Goal: Contribute content: Contribute content

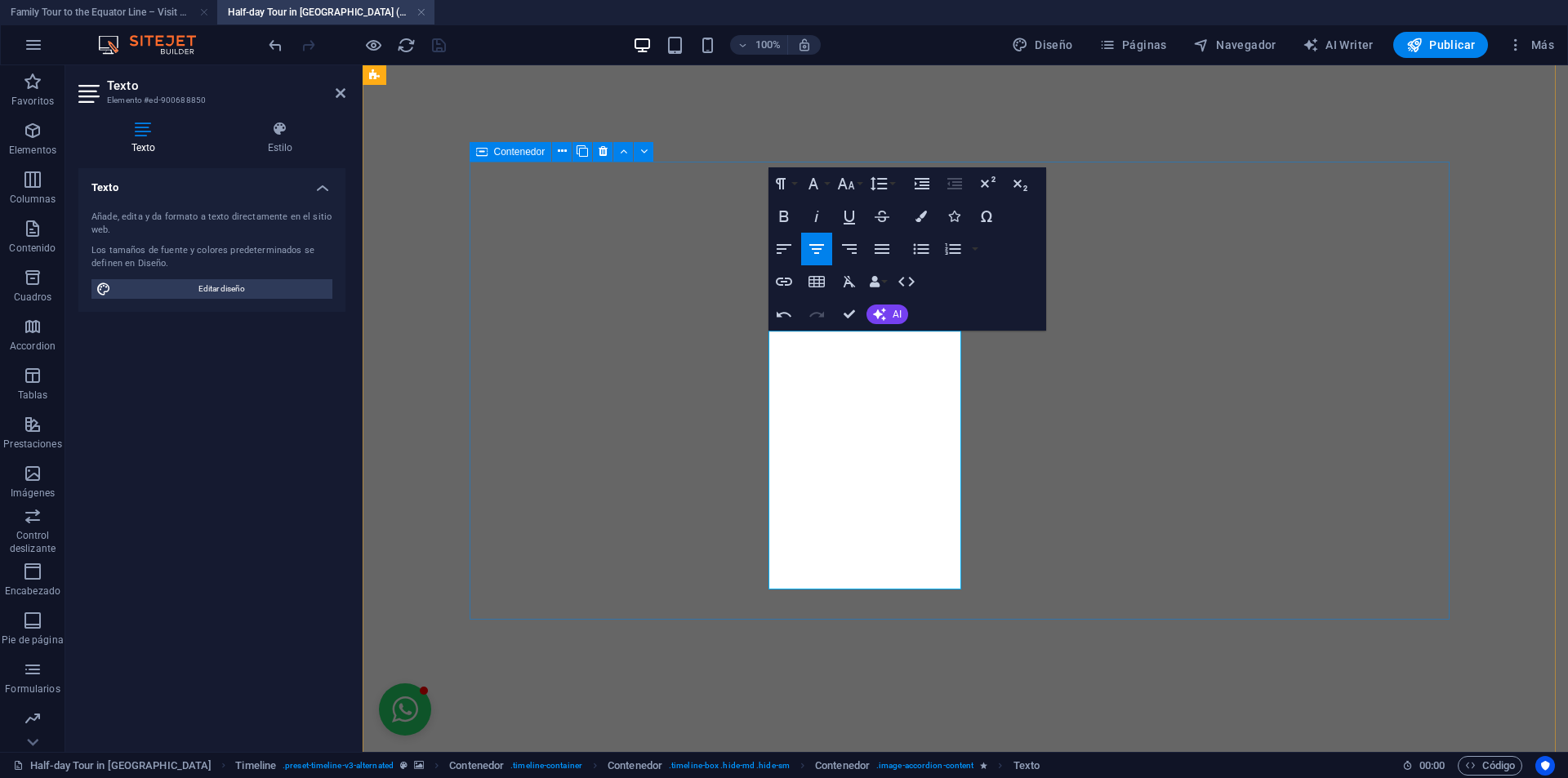
drag, startPoint x: 943, startPoint y: 570, endPoint x: 628, endPoint y: 280, distance: 428.2
copy p "Settled at the gates to the [GEOGRAPHIC_DATA], [GEOGRAPHIC_DATA] stands out as …"
drag, startPoint x: 858, startPoint y: 316, endPoint x: 1244, endPoint y: 436, distance: 404.2
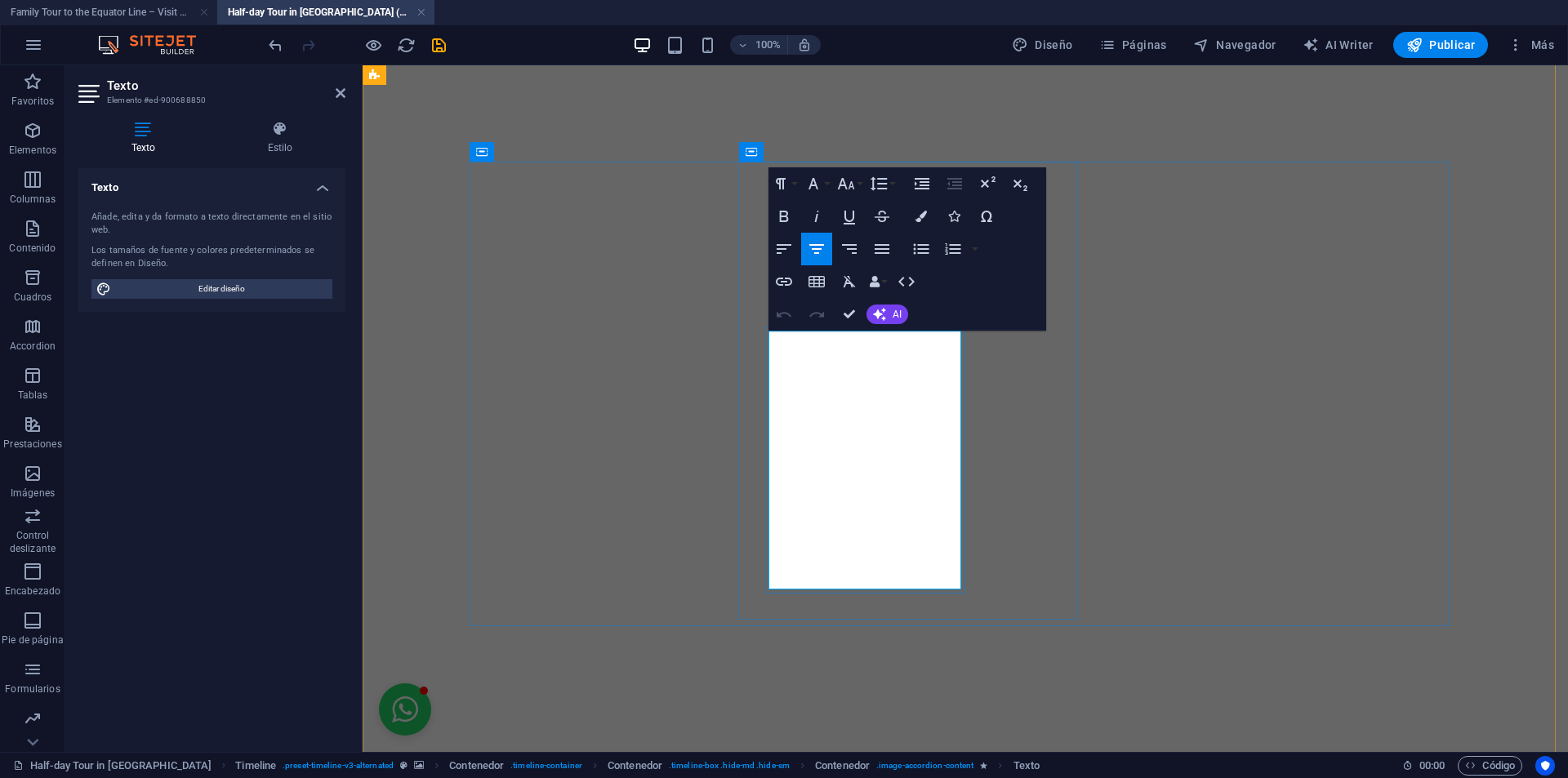
click at [778, 245] on icon "button" at bounding box center [784, 249] width 15 height 10
drag, startPoint x: 847, startPoint y: 315, endPoint x: 801, endPoint y: 319, distance: 46.2
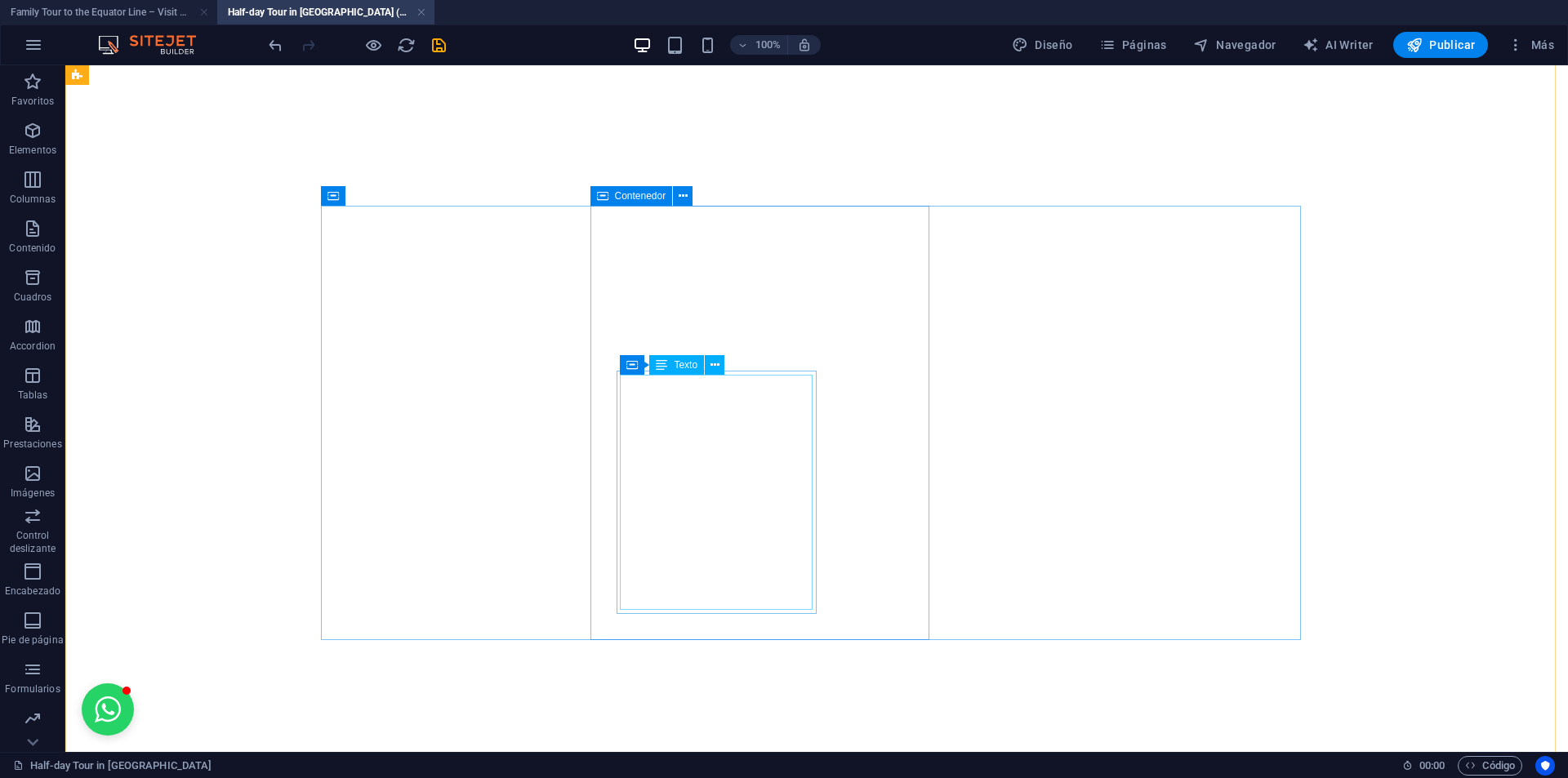
scroll to position [4908, 0]
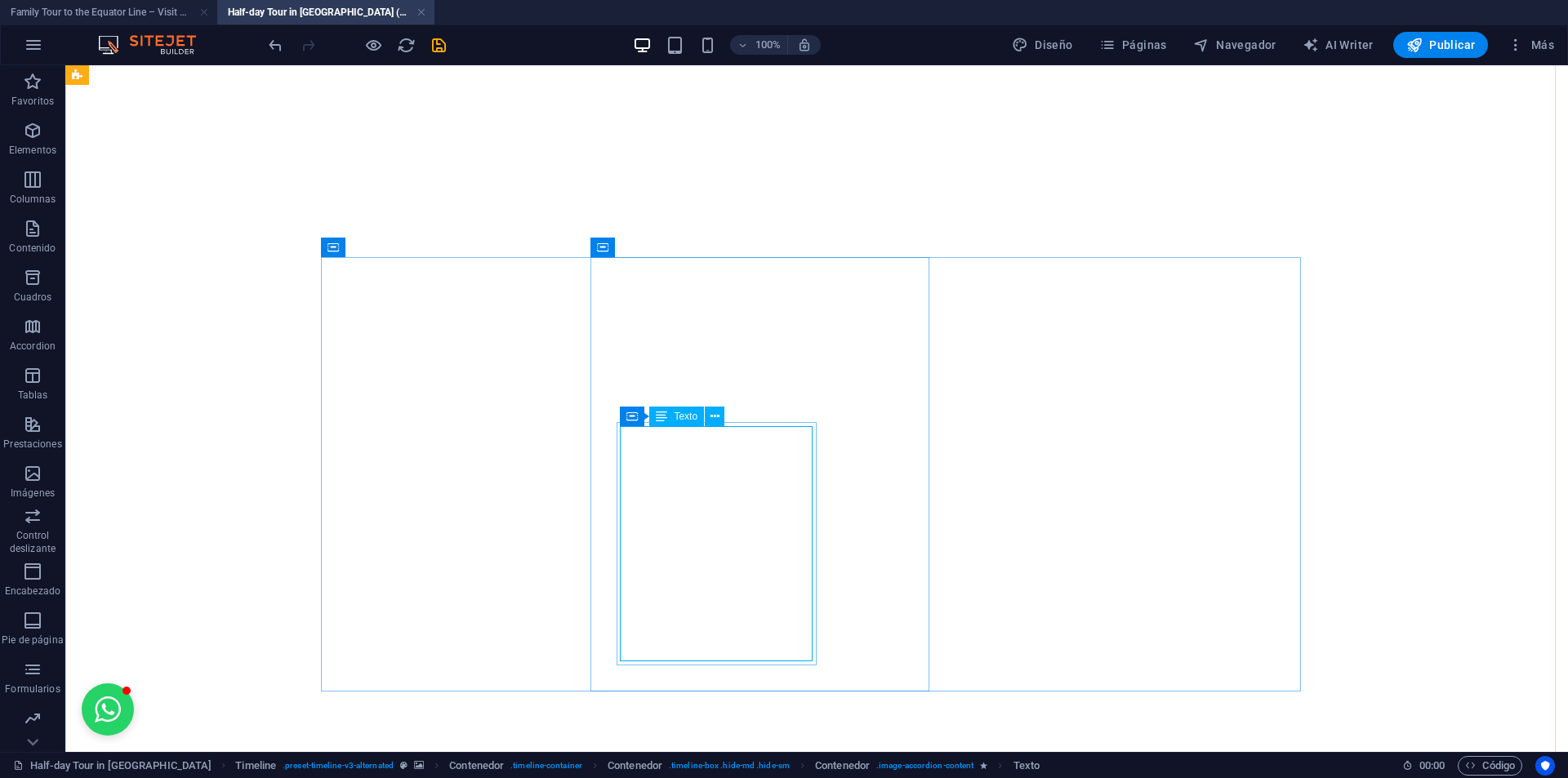
scroll to position [4826, 0]
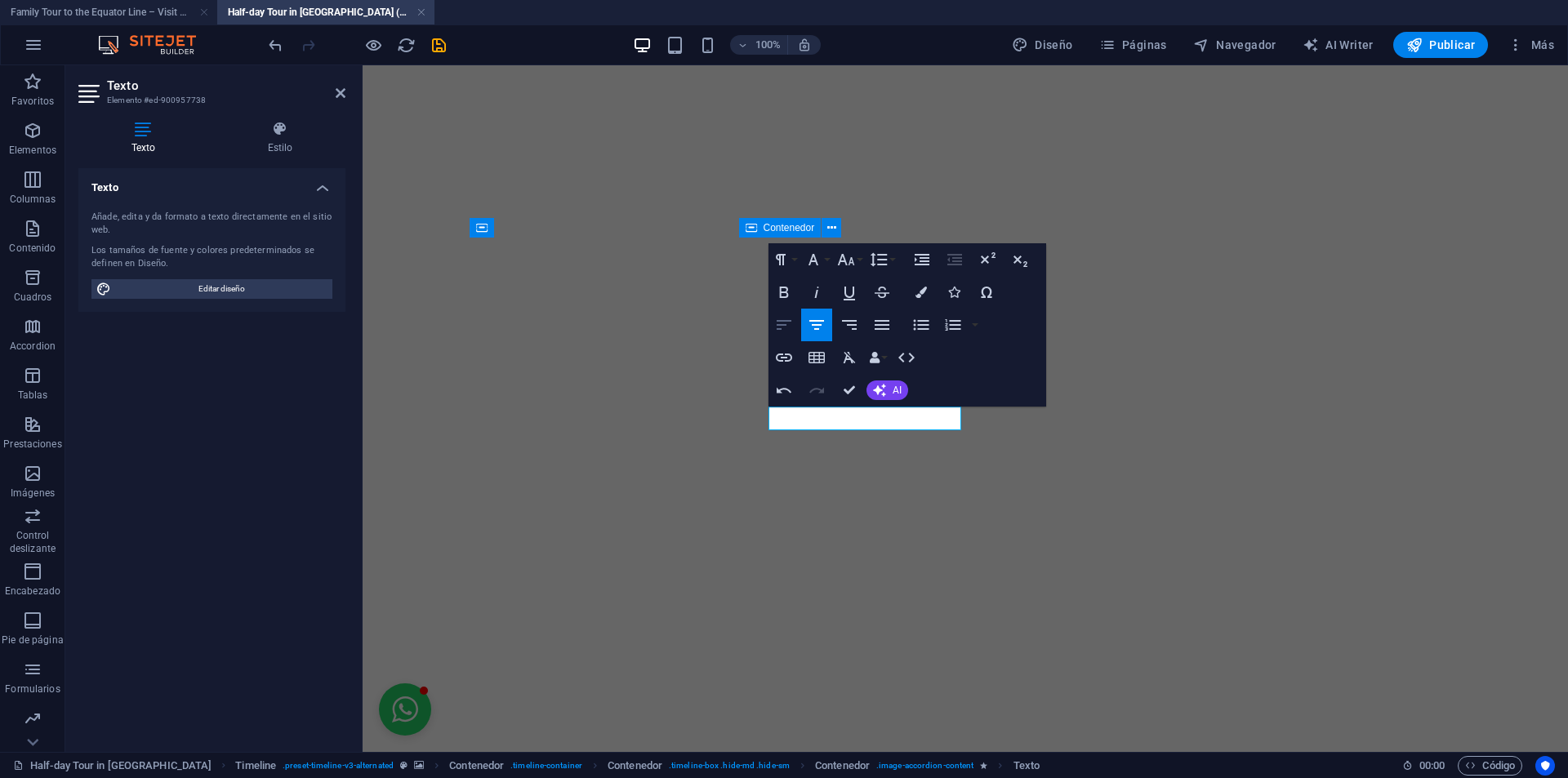
click at [793, 322] on icon "button" at bounding box center [784, 325] width 20 height 20
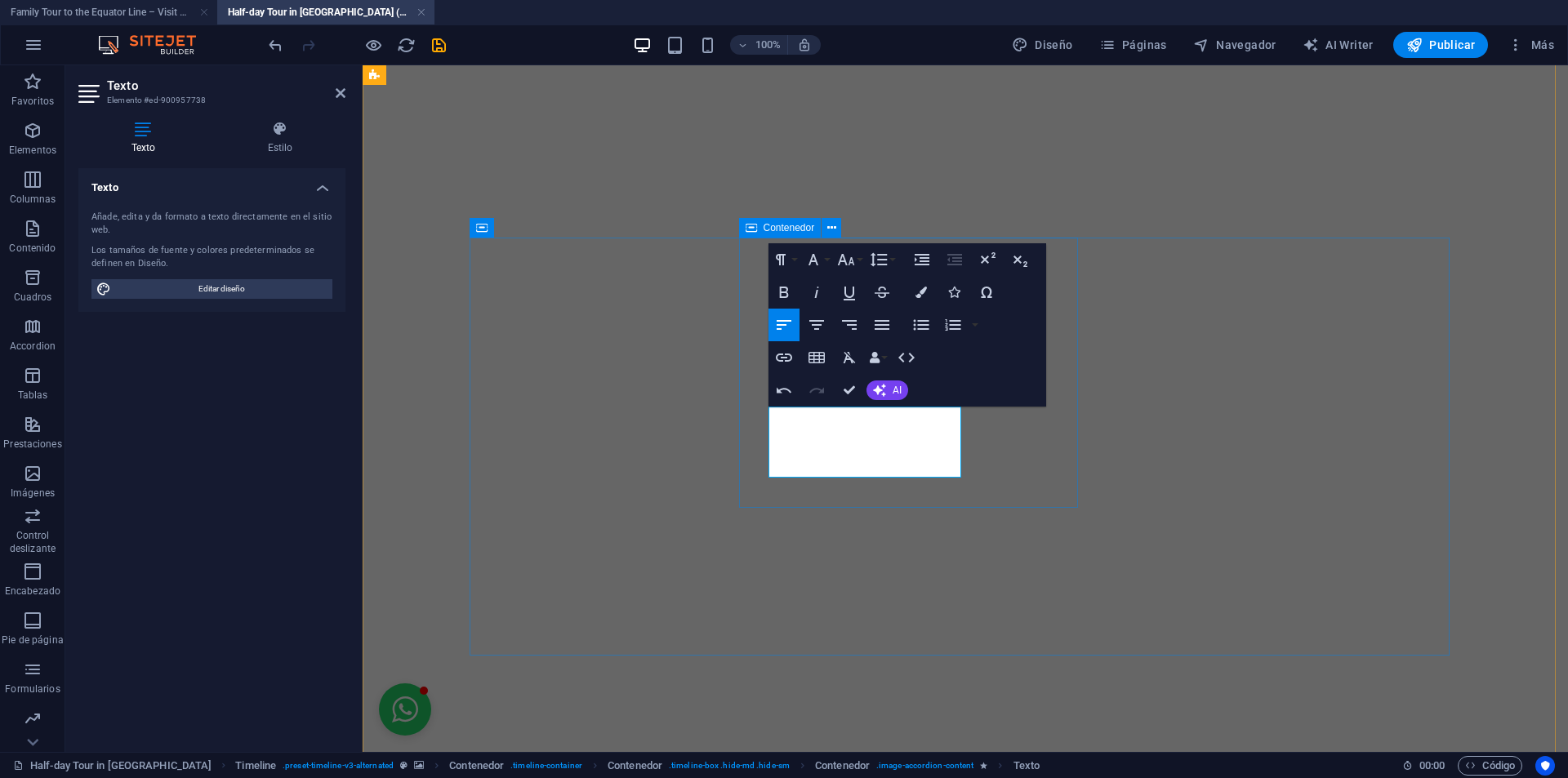
drag, startPoint x: 804, startPoint y: 463, endPoint x: 747, endPoint y: 377, distance: 103.2
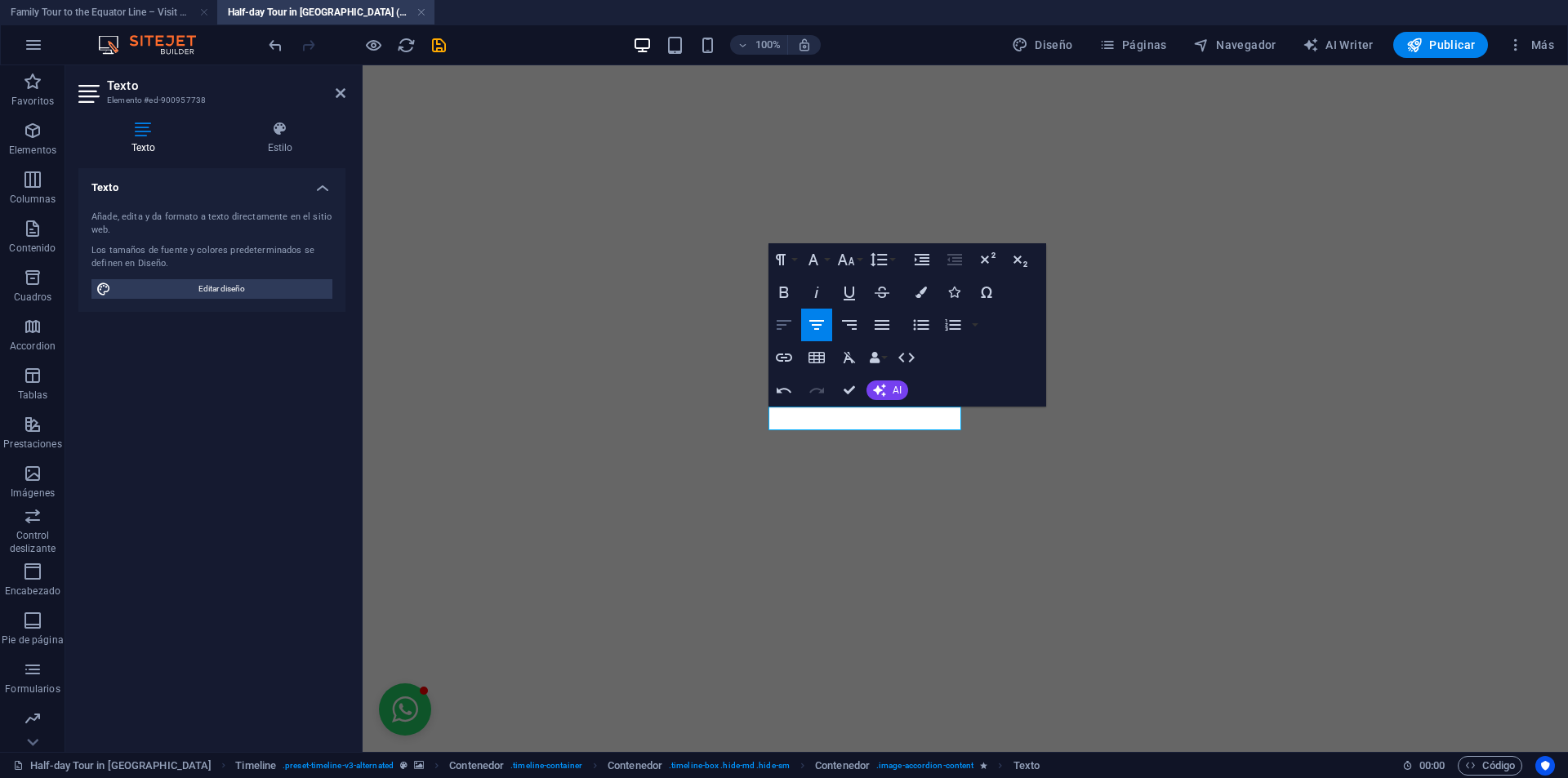
click at [789, 315] on icon "button" at bounding box center [784, 325] width 20 height 20
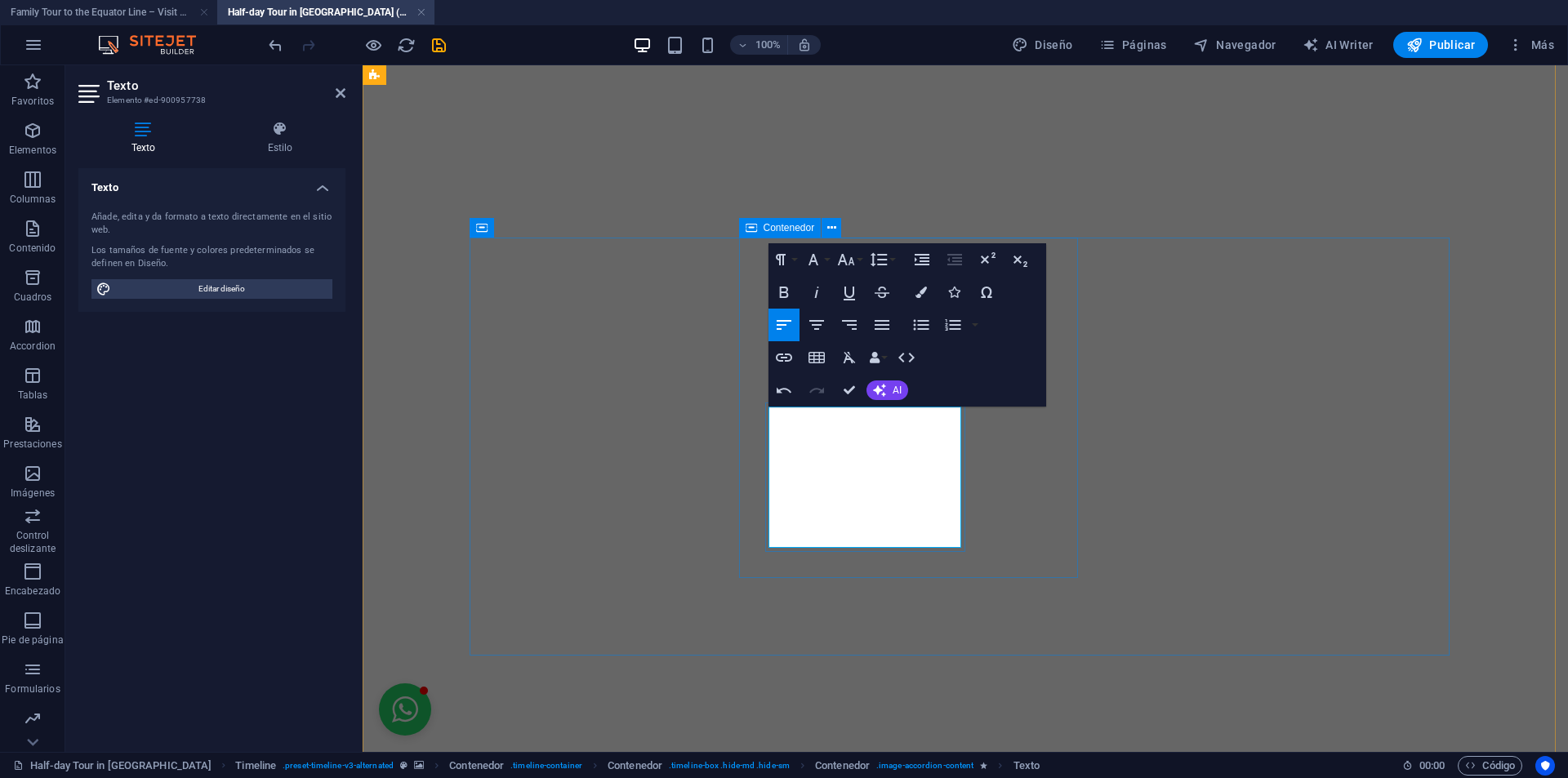
drag, startPoint x: 794, startPoint y: 545, endPoint x: 783, endPoint y: 538, distance: 13.0
drag, startPoint x: 856, startPoint y: 513, endPoint x: 799, endPoint y: 531, distance: 59.8
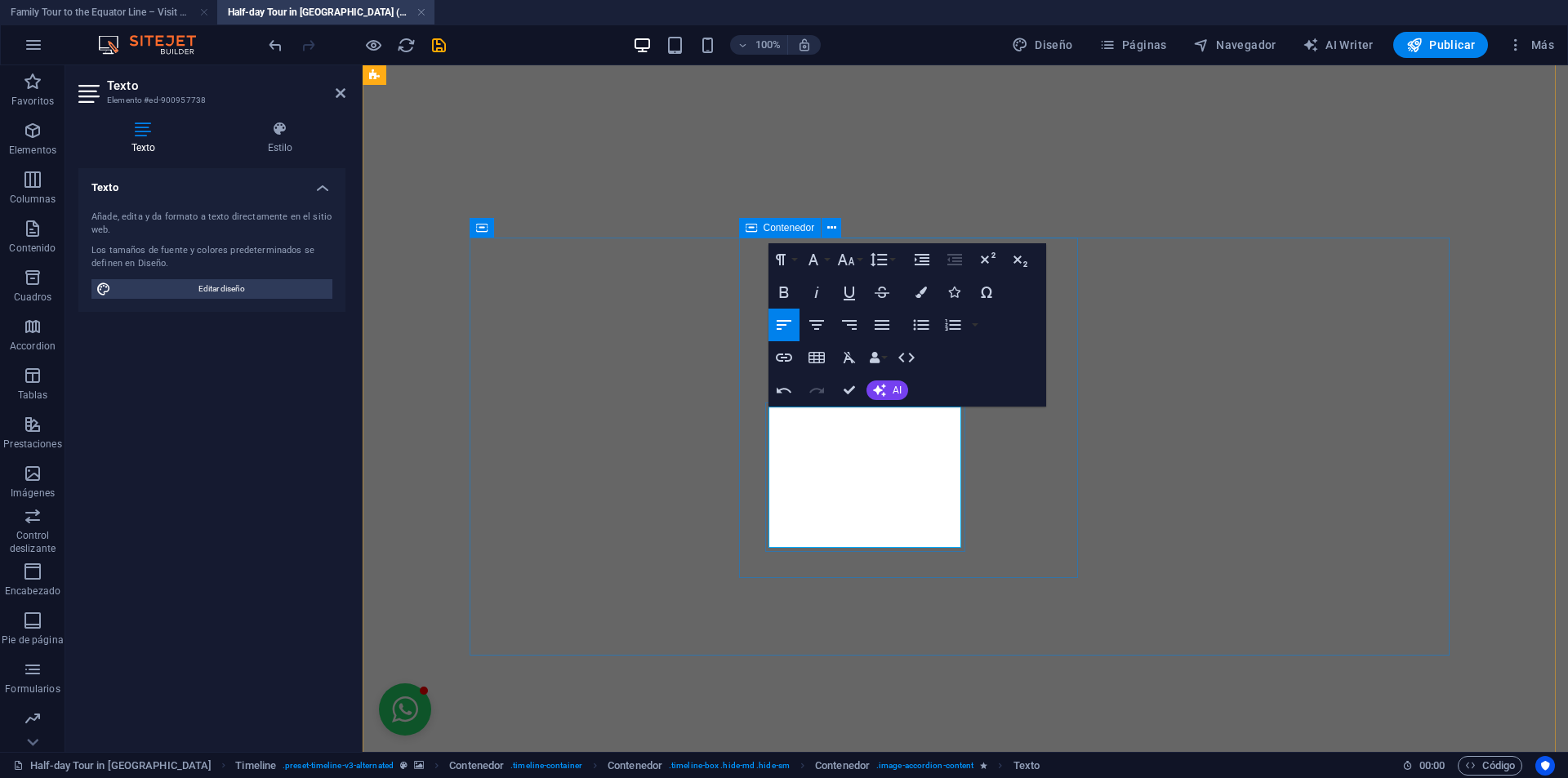
drag, startPoint x: 915, startPoint y: 489, endPoint x: 800, endPoint y: 543, distance: 127.0
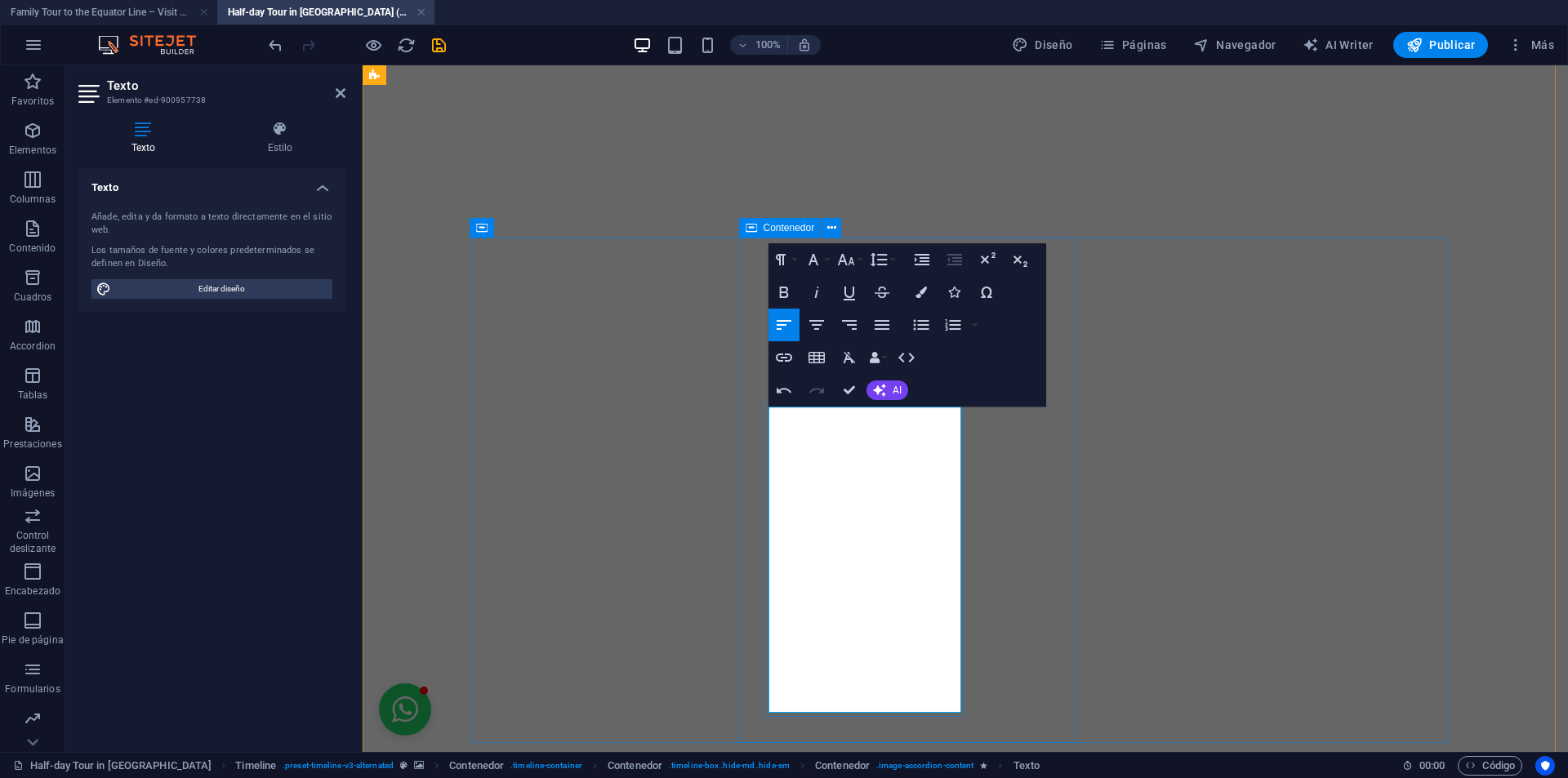
drag, startPoint x: 860, startPoint y: 700, endPoint x: 825, endPoint y: 680, distance: 40.3
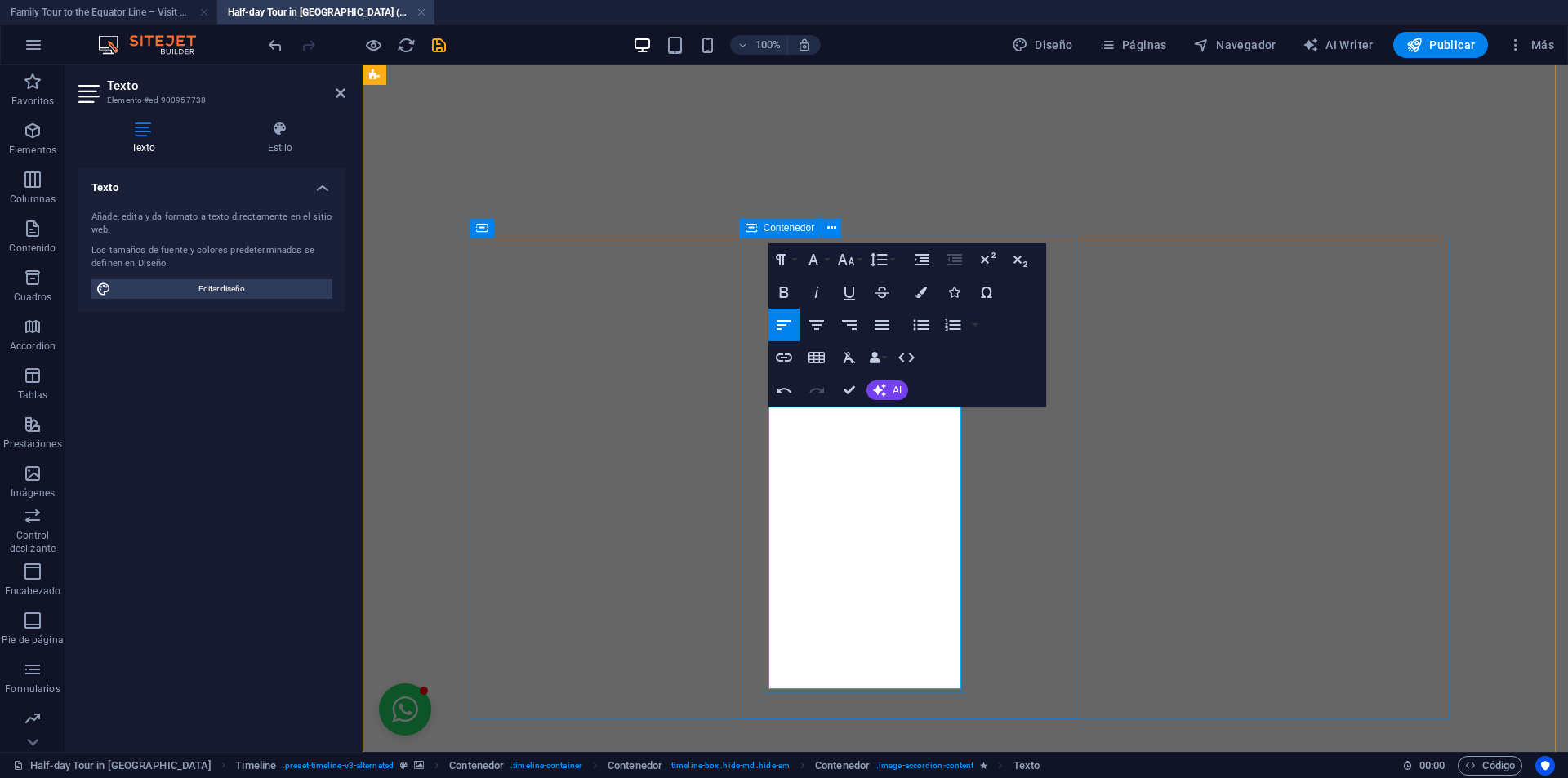
drag, startPoint x: 841, startPoint y: 696, endPoint x: 820, endPoint y: 680, distance: 26.4
drag, startPoint x: 888, startPoint y: 537, endPoint x: 809, endPoint y: 517, distance: 81.5
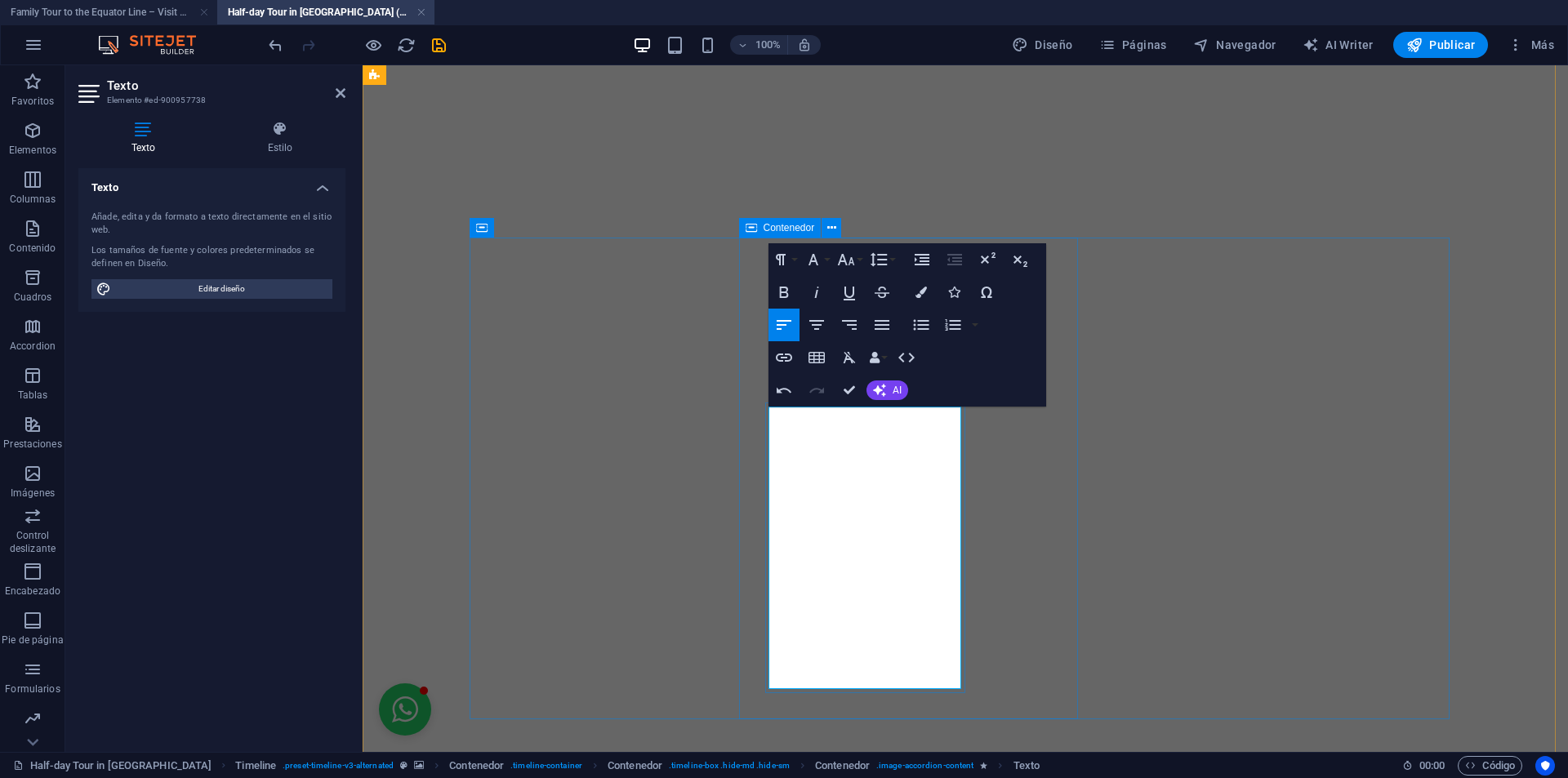
drag, startPoint x: 838, startPoint y: 437, endPoint x: 844, endPoint y: 461, distance: 24.7
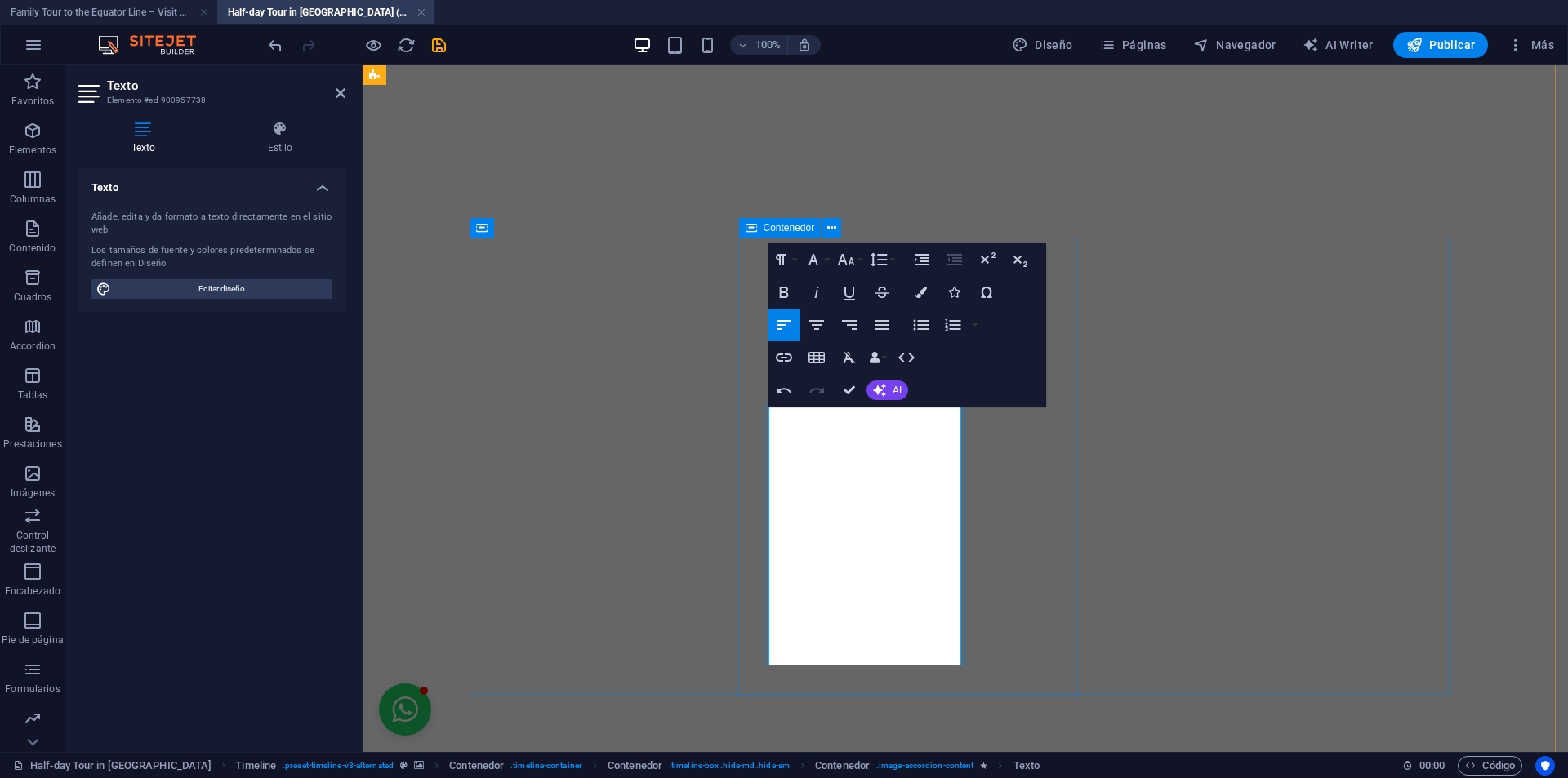
drag, startPoint x: 935, startPoint y: 699, endPoint x: 758, endPoint y: 420, distance: 330.4
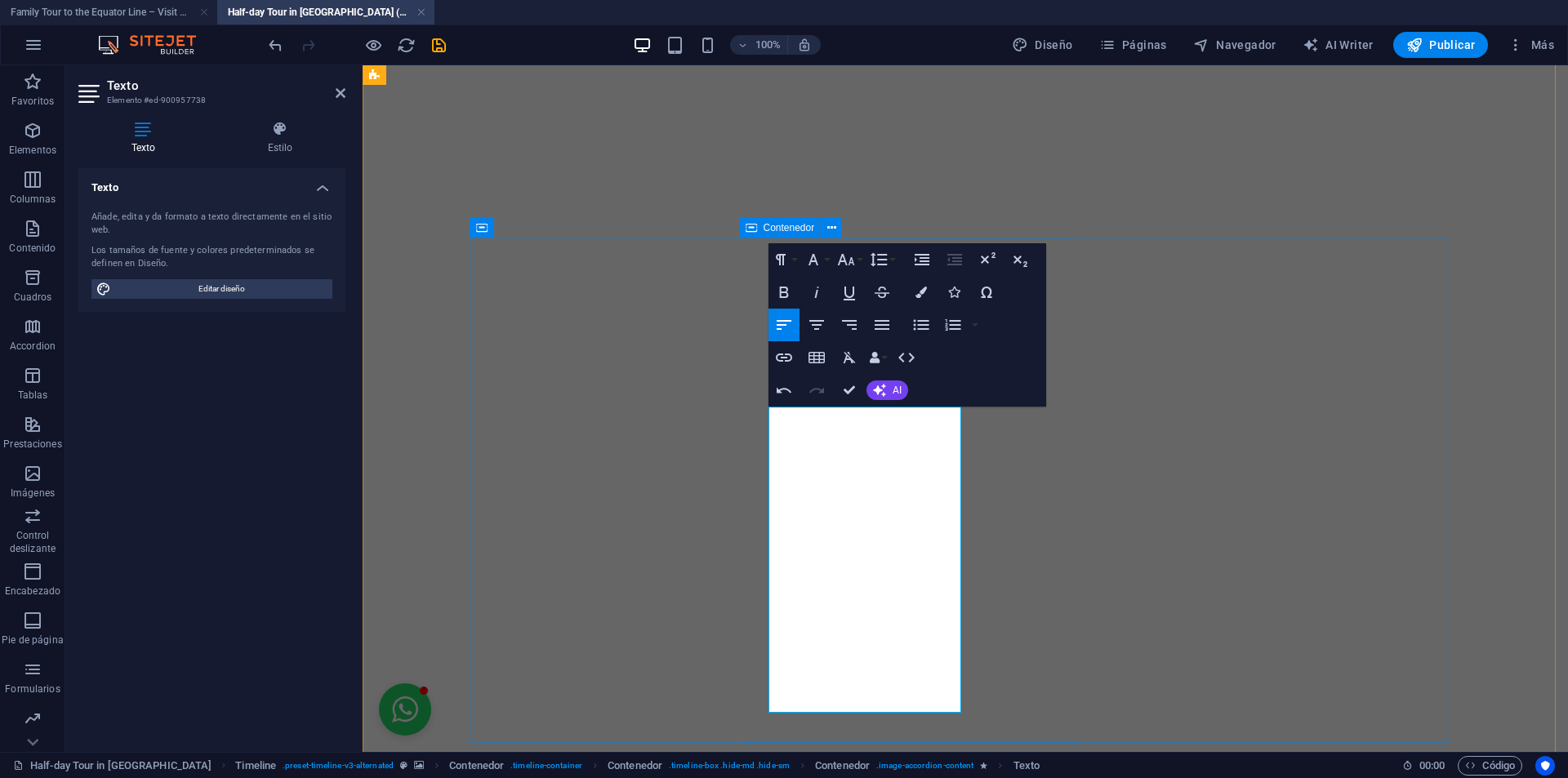
copy p "Located on top of [GEOGRAPHIC_DATA] and alongside to Incan era vestiges is erec…"
drag, startPoint x: 848, startPoint y: 386, endPoint x: 1252, endPoint y: 414, distance: 405.0
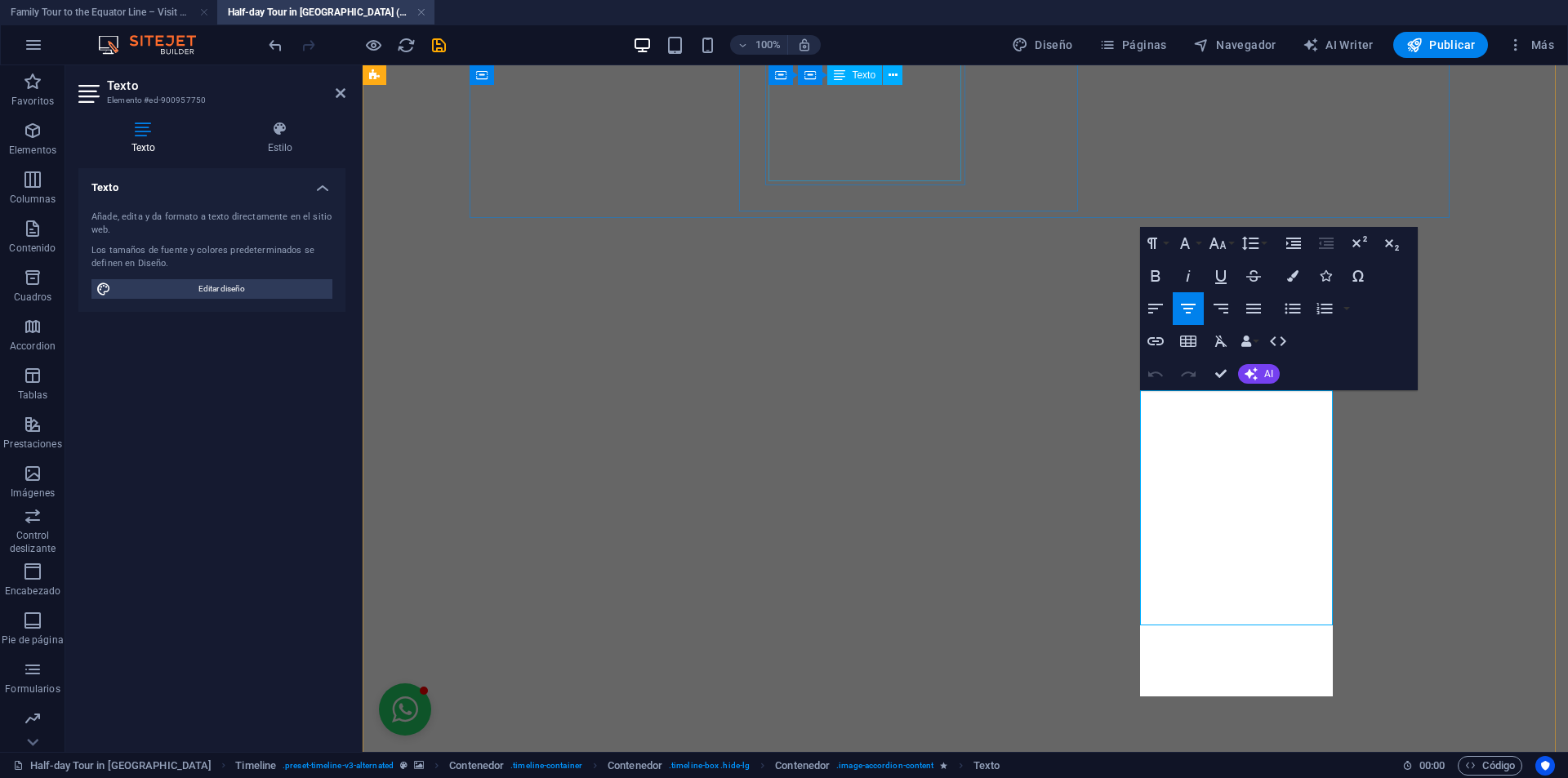
scroll to position [5294, 2]
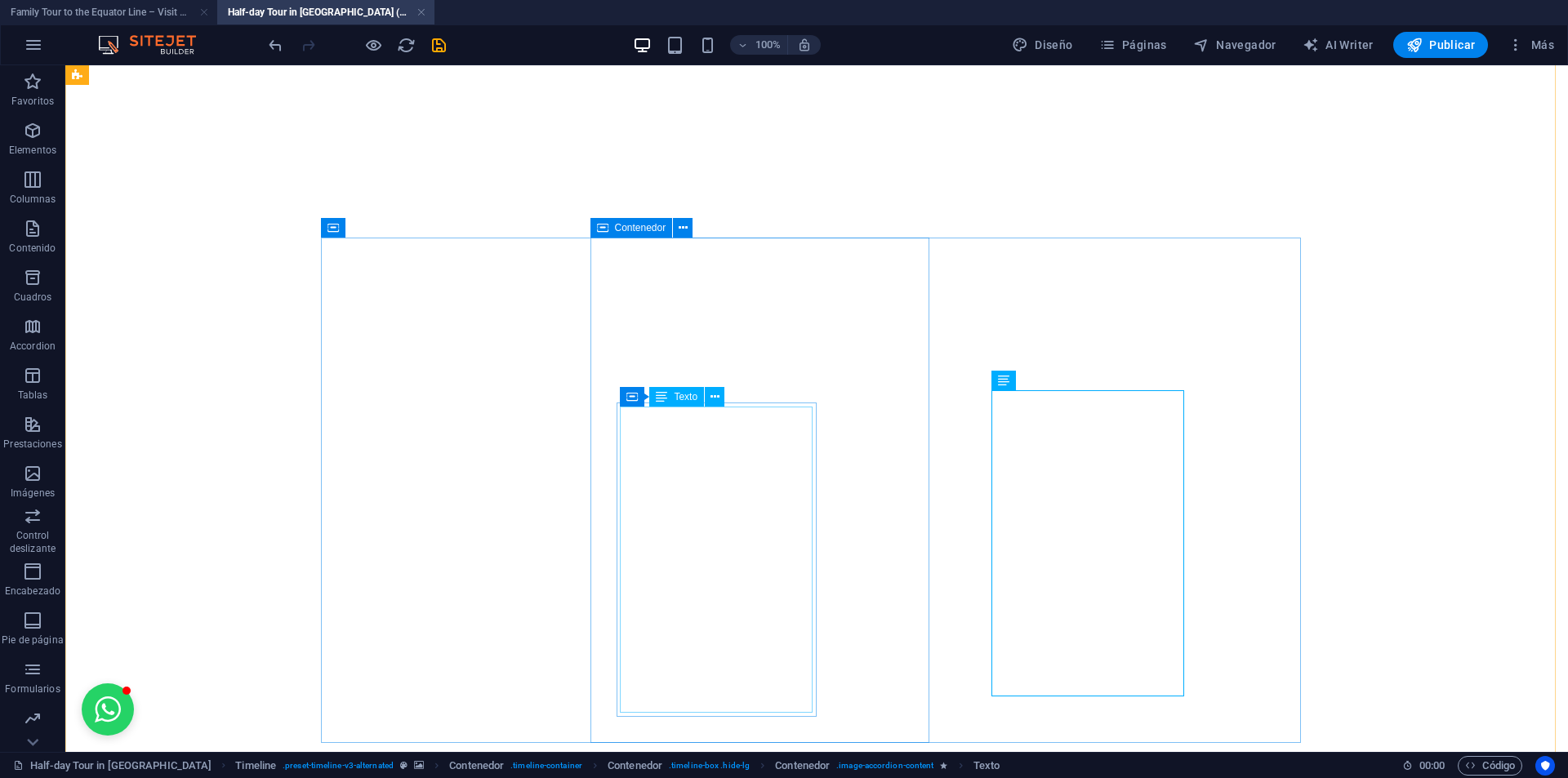
scroll to position [5234, 0]
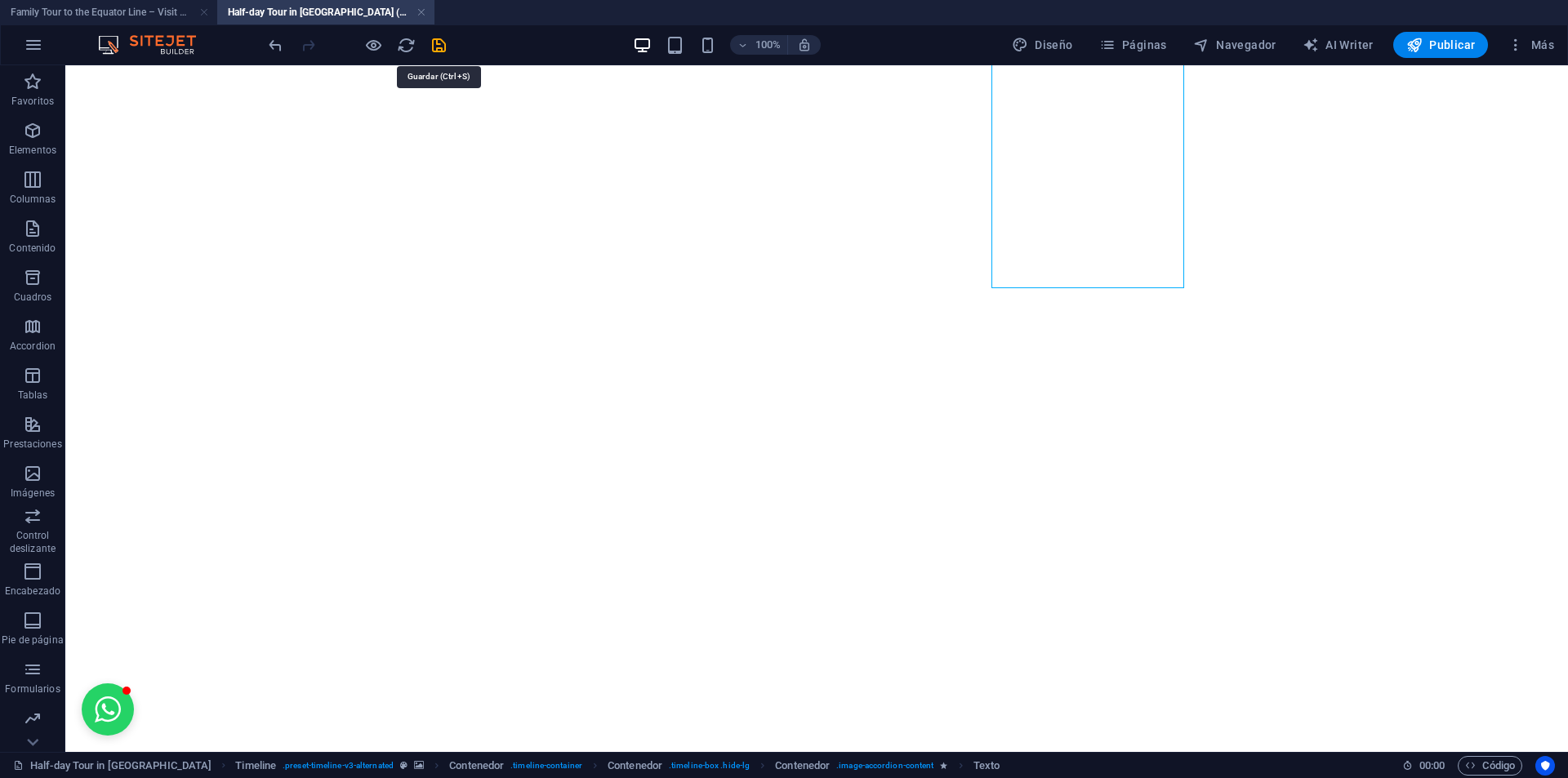
click at [439, 44] on icon "save" at bounding box center [438, 45] width 19 height 19
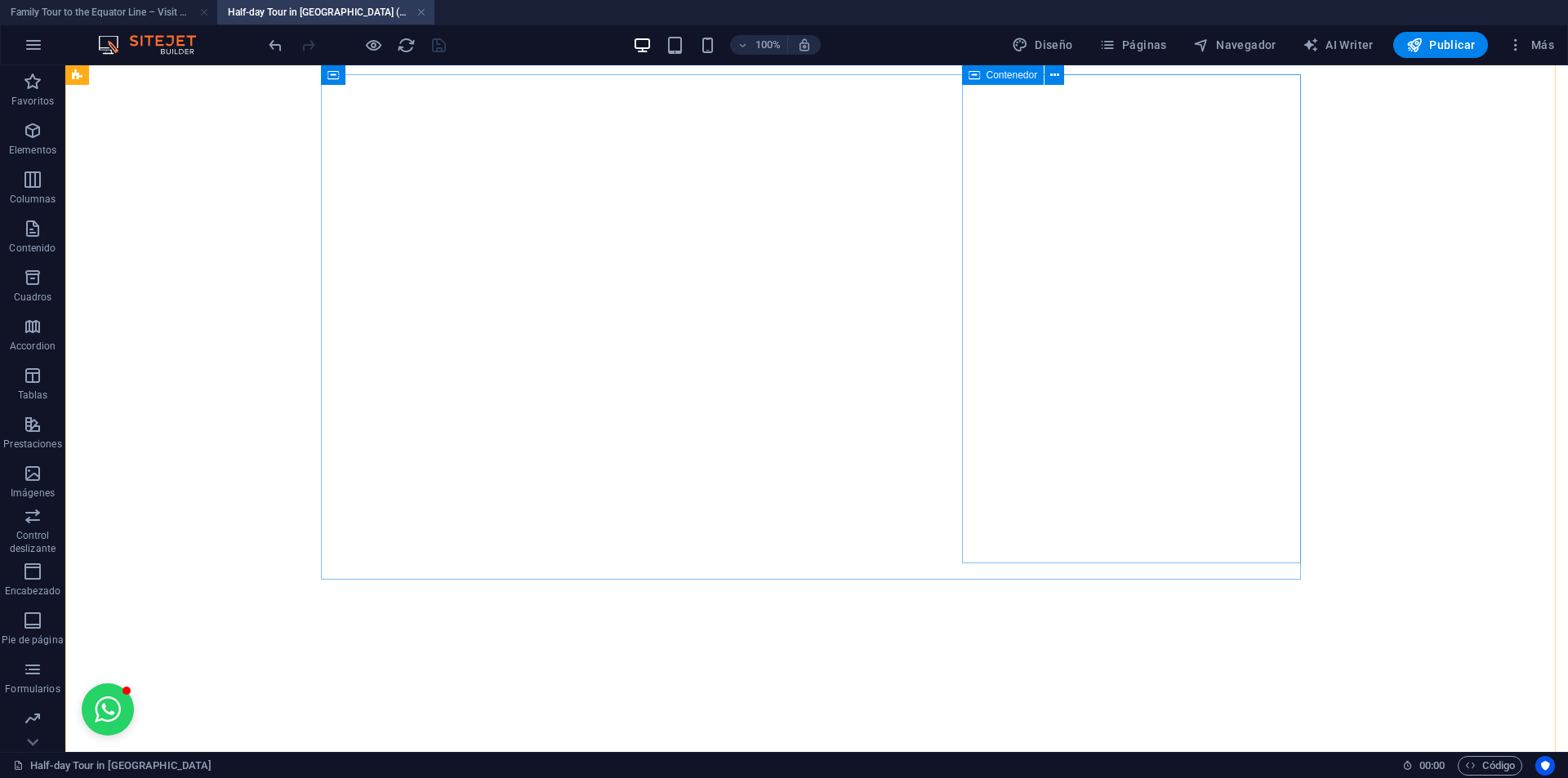
scroll to position [4990, 0]
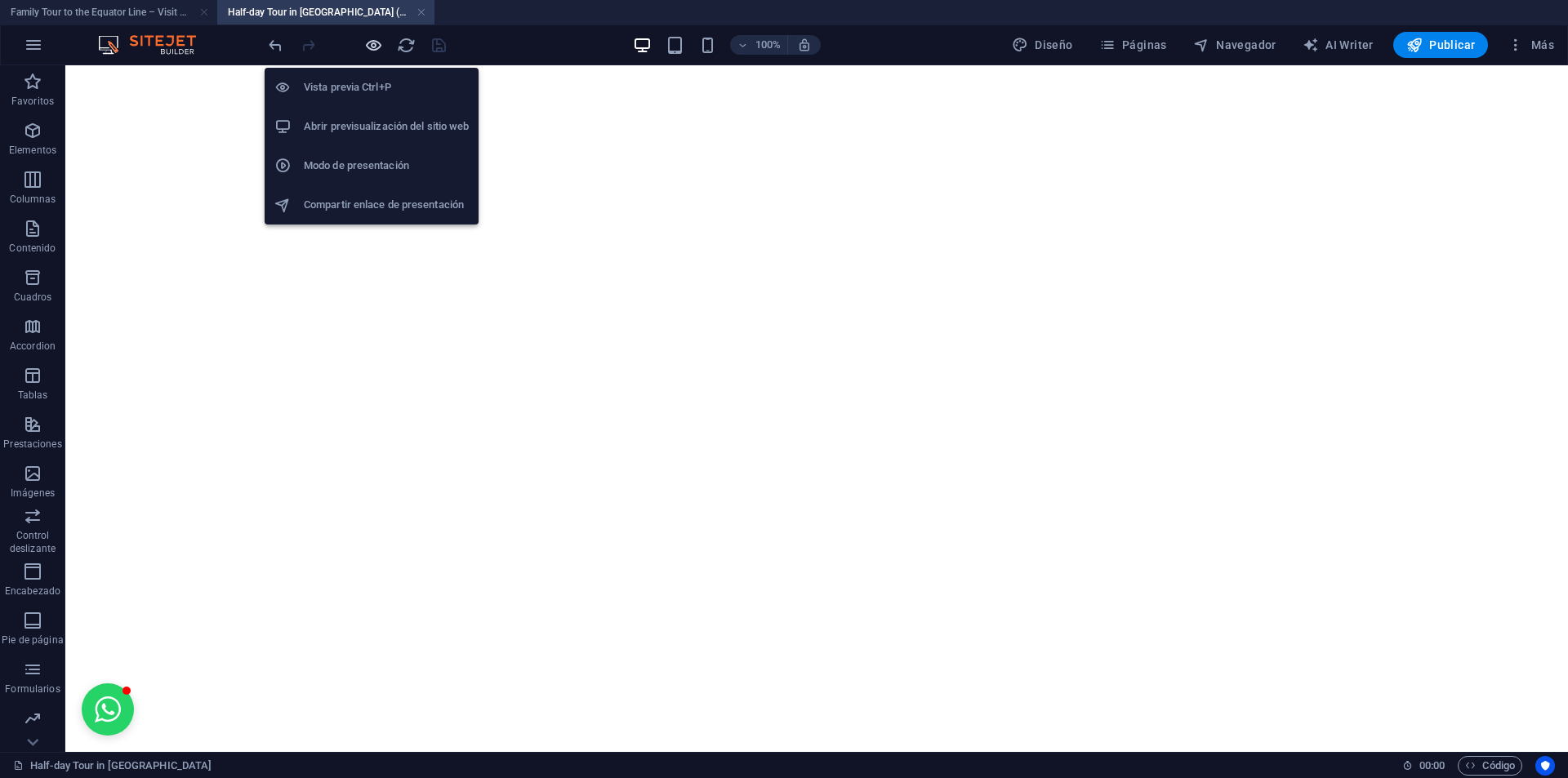
click at [370, 45] on icon "button" at bounding box center [373, 45] width 19 height 19
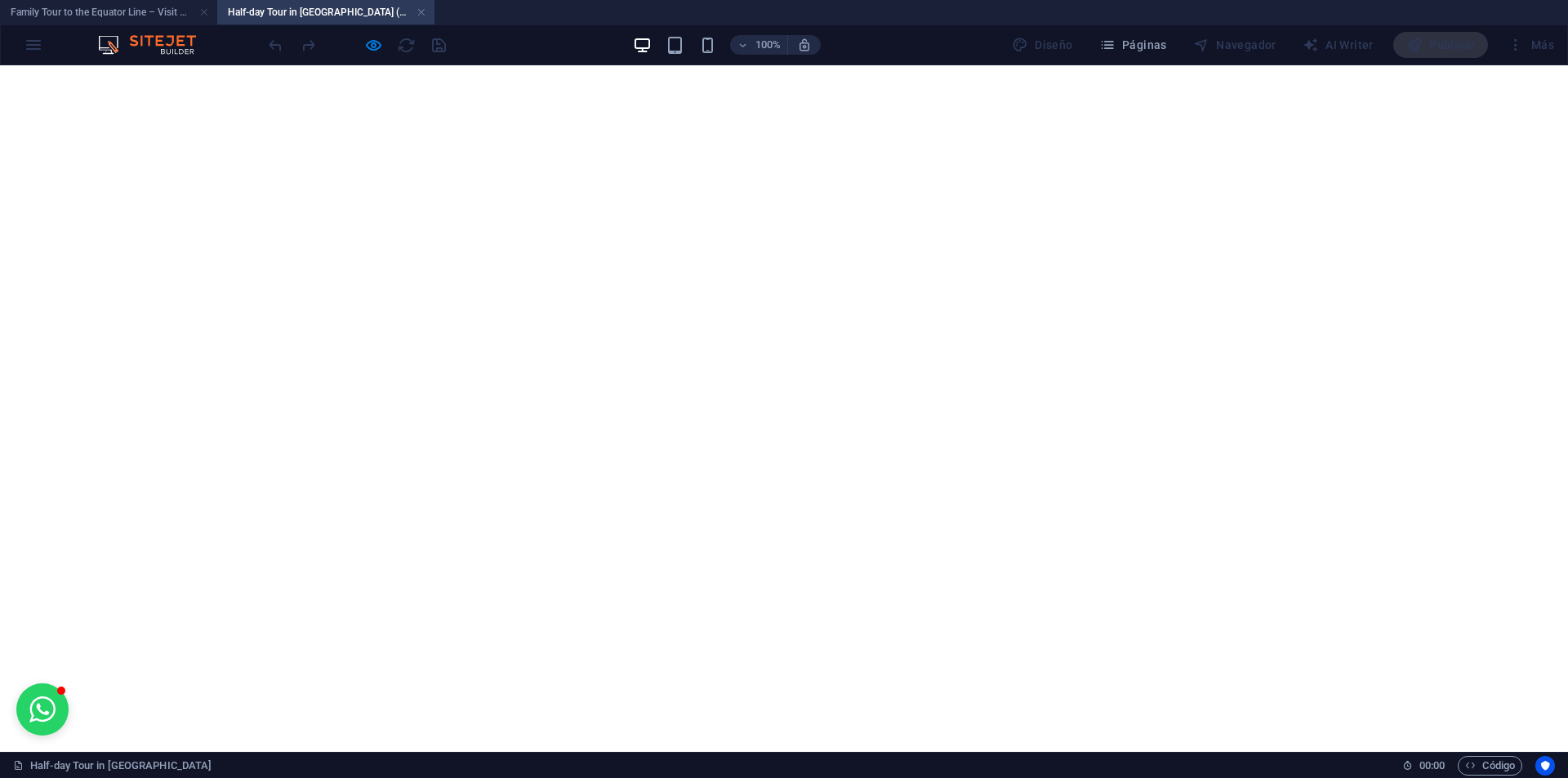
scroll to position [3311, 0]
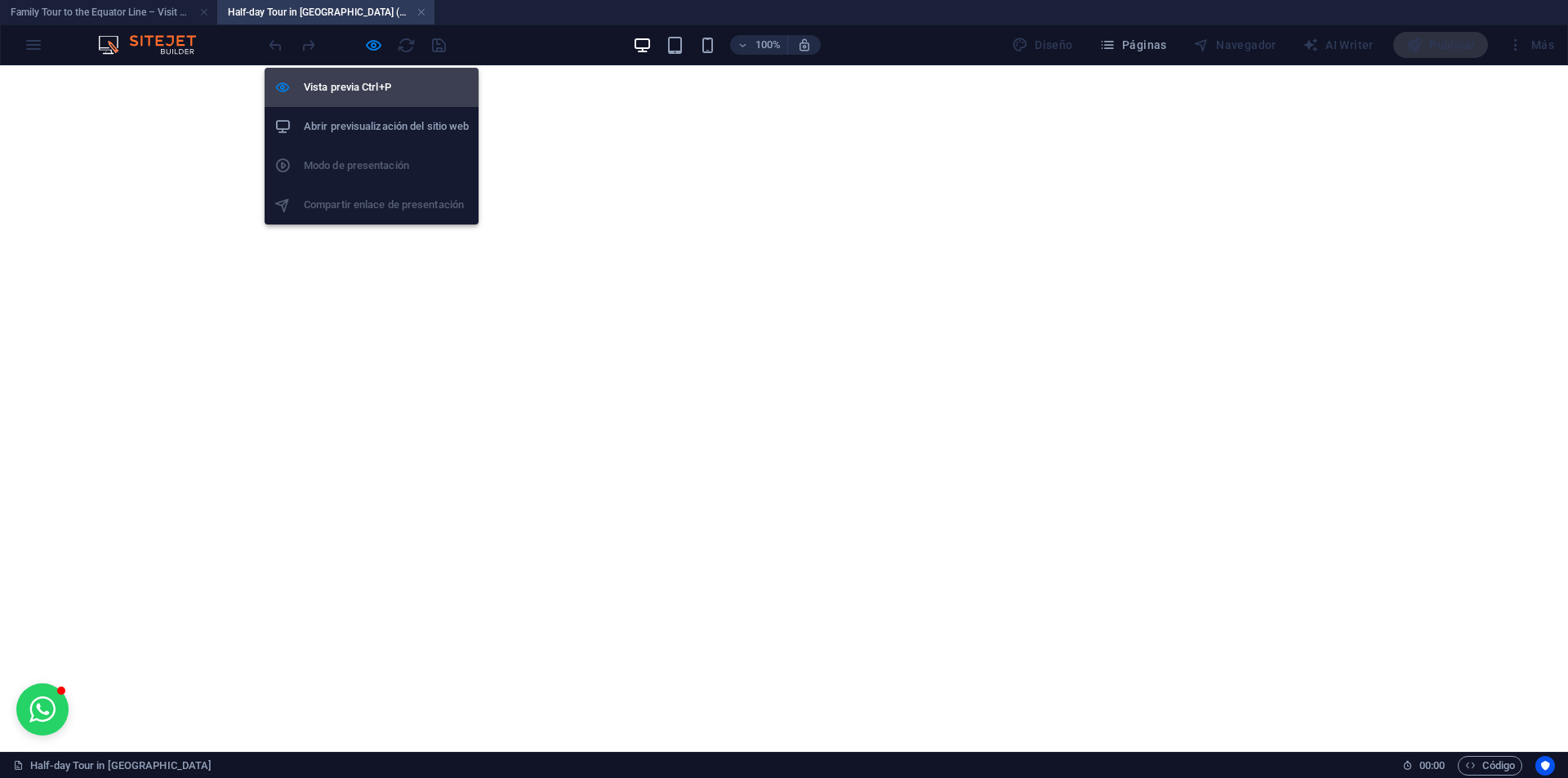
drag, startPoint x: 374, startPoint y: 50, endPoint x: 356, endPoint y: 75, distance: 30.8
click at [373, 50] on icon "button" at bounding box center [373, 45] width 19 height 19
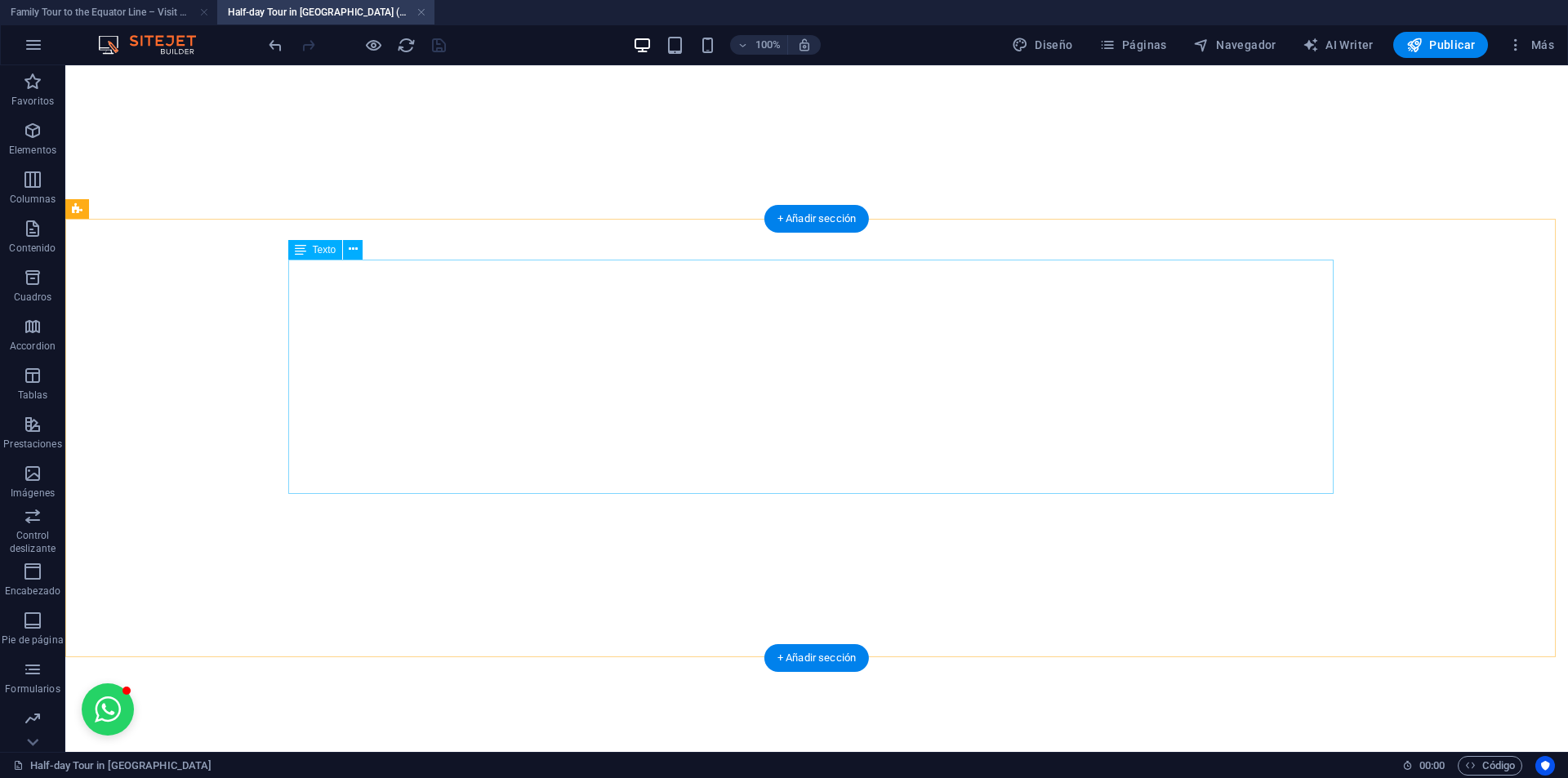
scroll to position [5679, 0]
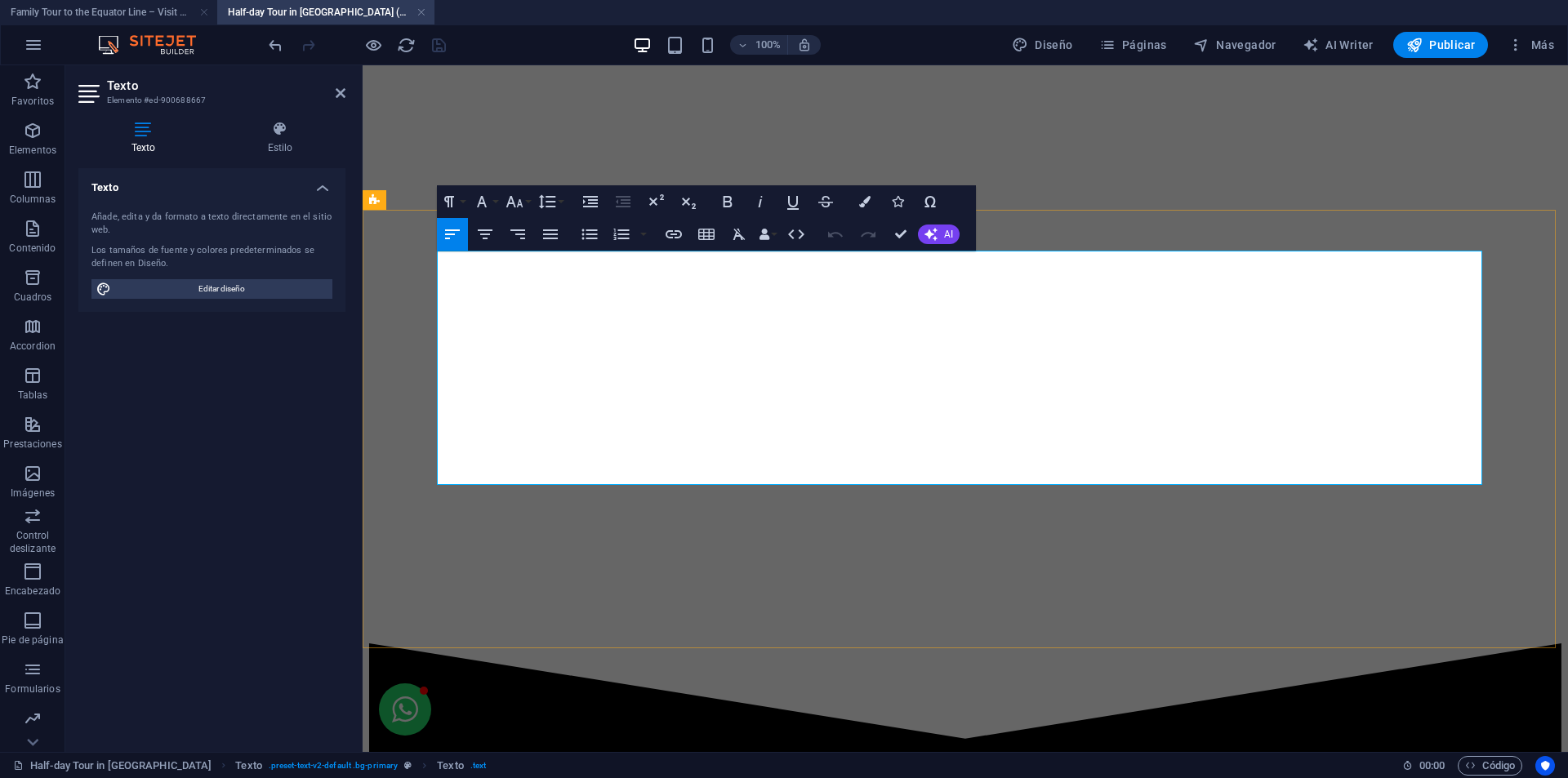
drag, startPoint x: 466, startPoint y: 472, endPoint x: 966, endPoint y: 480, distance: 500.1
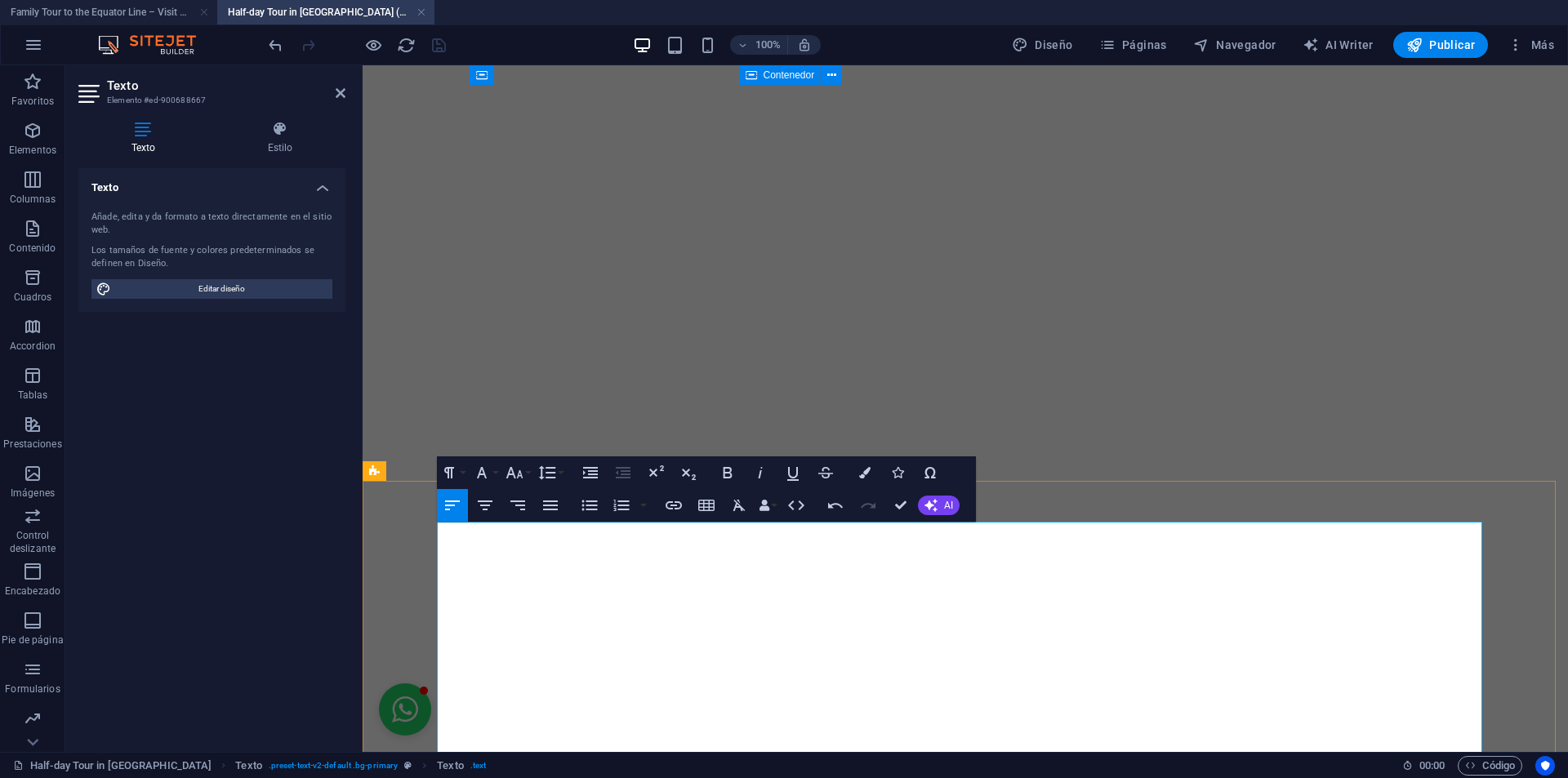
scroll to position [5490, 0]
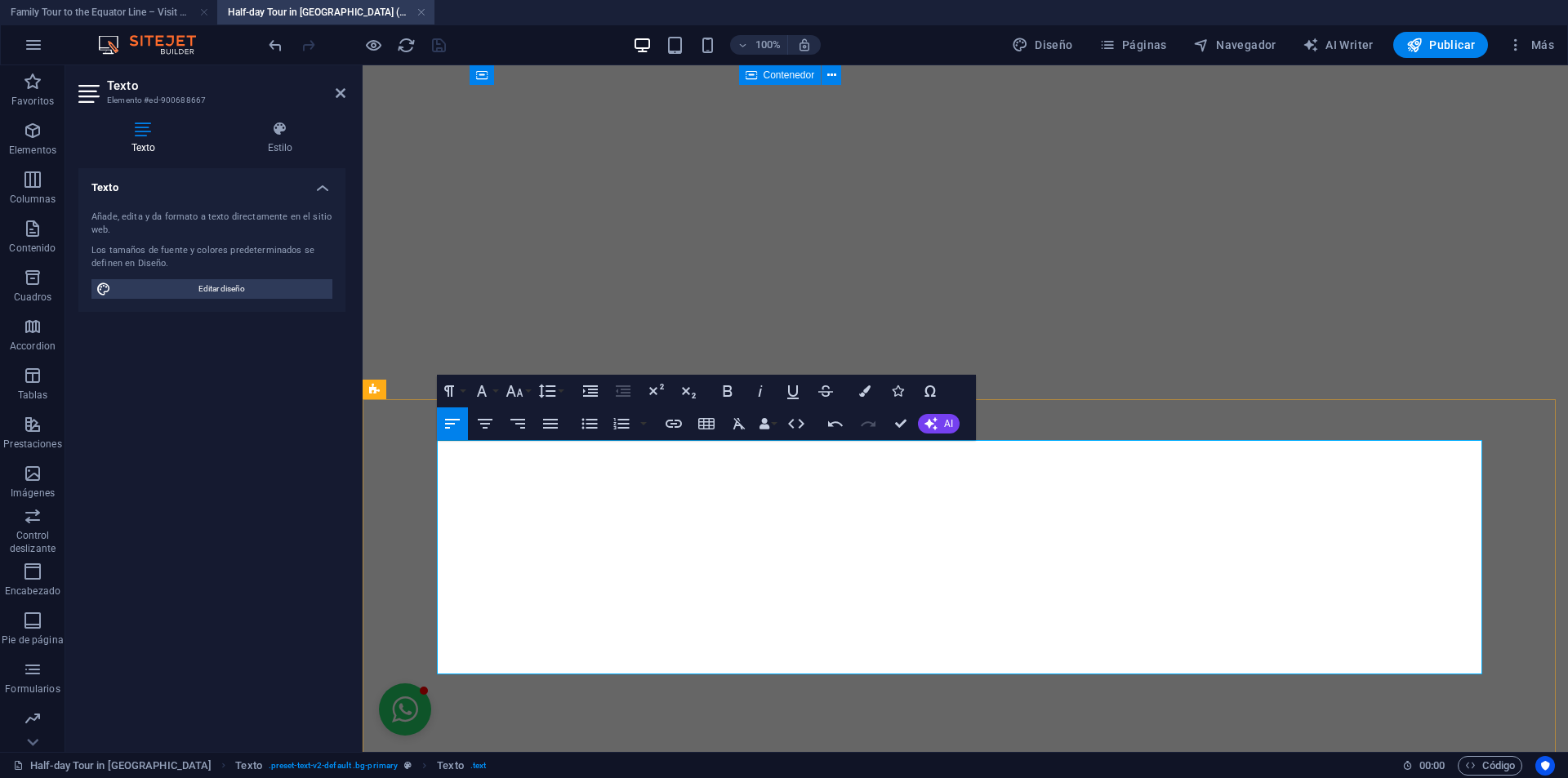
drag, startPoint x: 777, startPoint y: 664, endPoint x: 1099, endPoint y: 666, distance: 322.0
drag, startPoint x: 856, startPoint y: 666, endPoint x: 836, endPoint y: 669, distance: 20.2
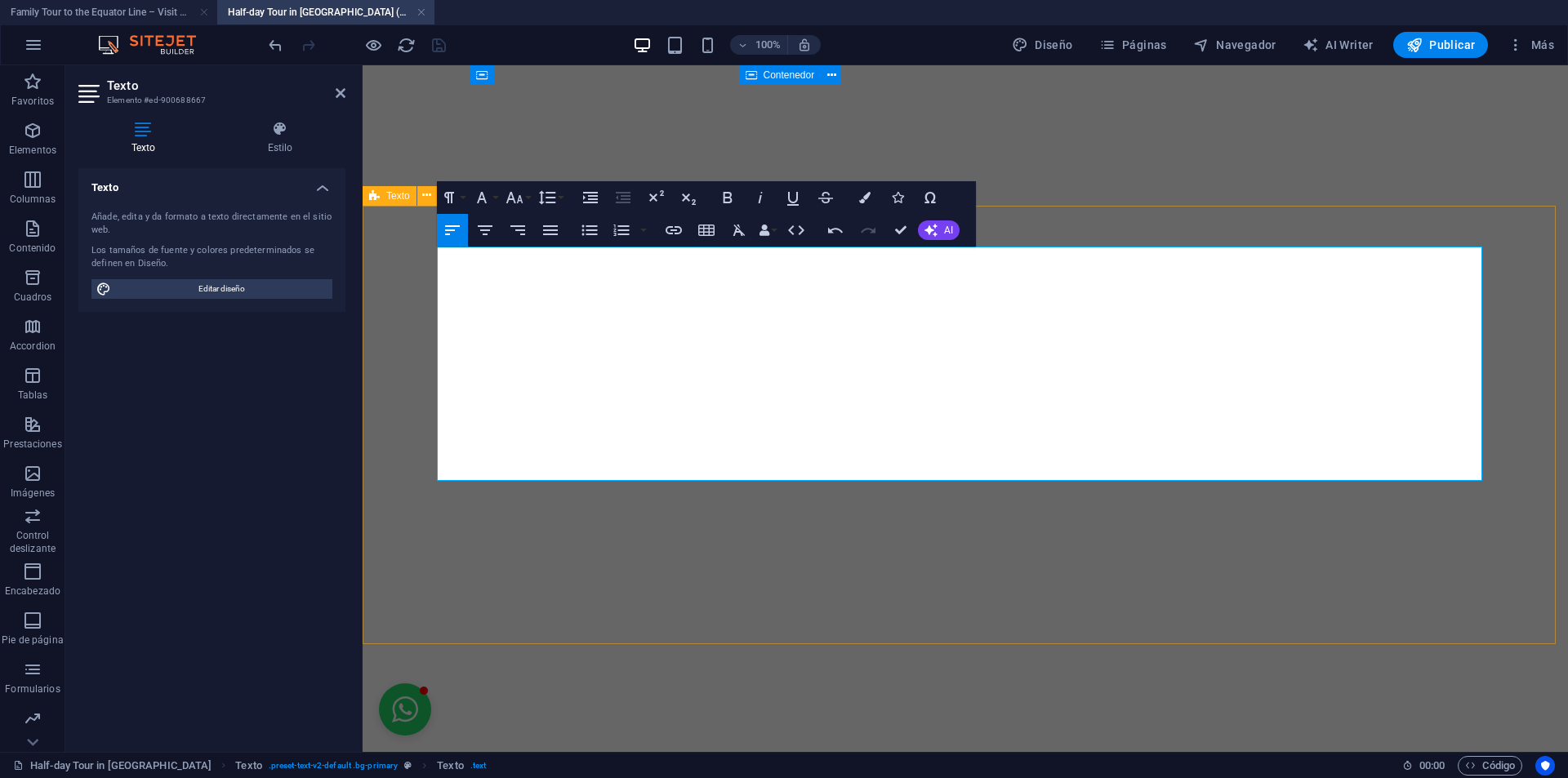
scroll to position [5735, 0]
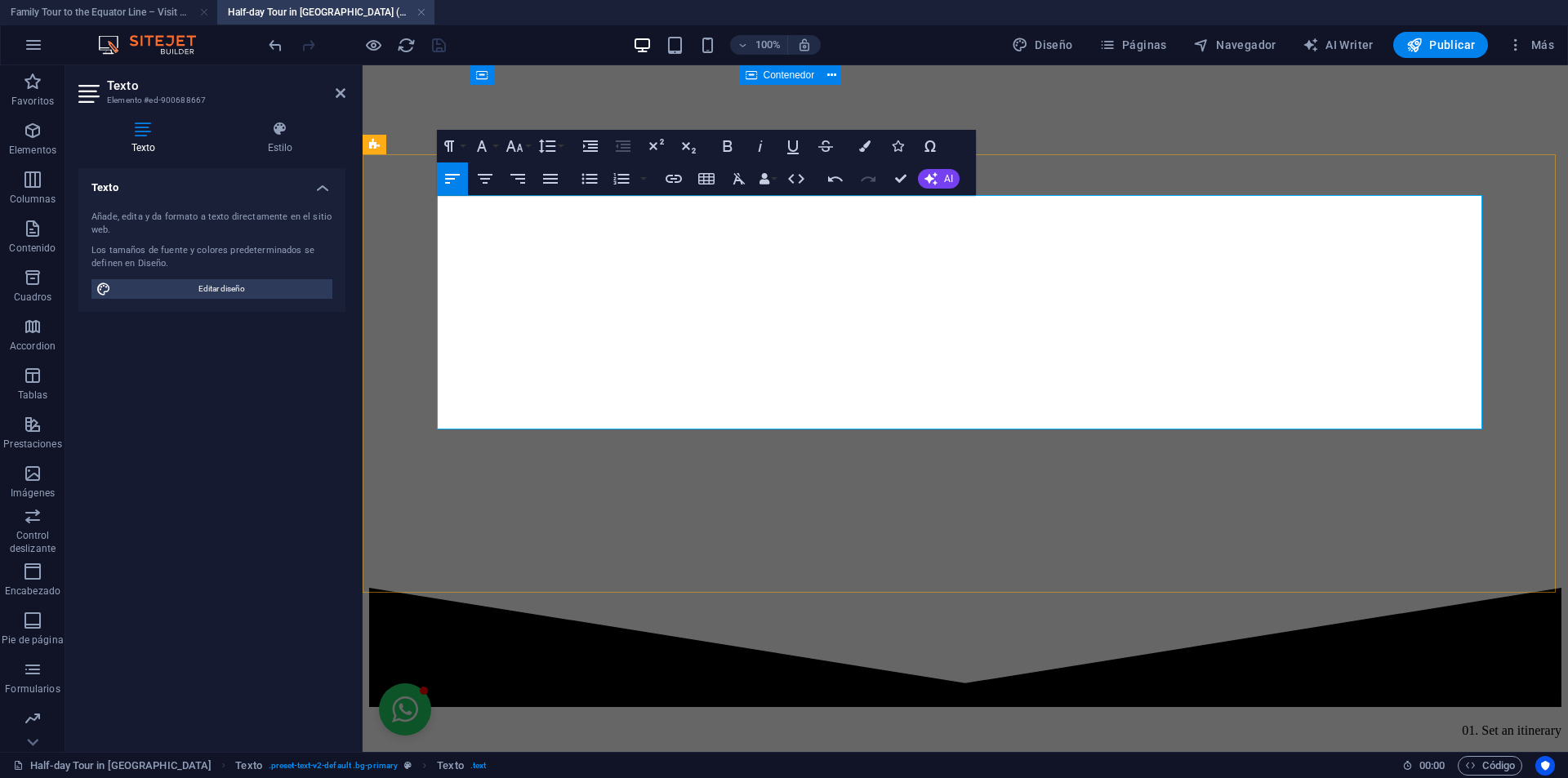
drag, startPoint x: 1441, startPoint y: 421, endPoint x: 1388, endPoint y: 417, distance: 53.2
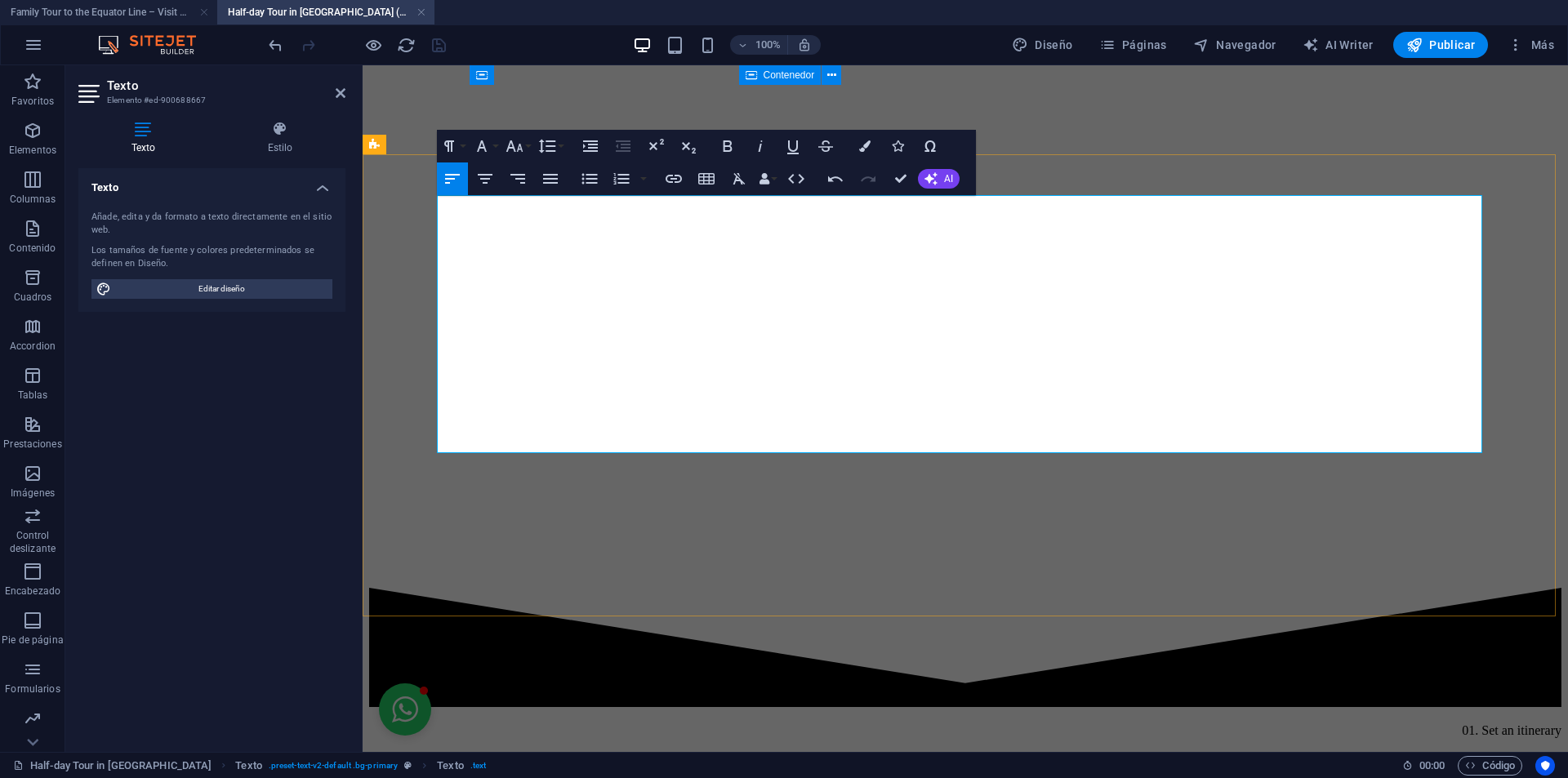
drag, startPoint x: 605, startPoint y: 440, endPoint x: 628, endPoint y: 436, distance: 23.3
copy span "landmarks"
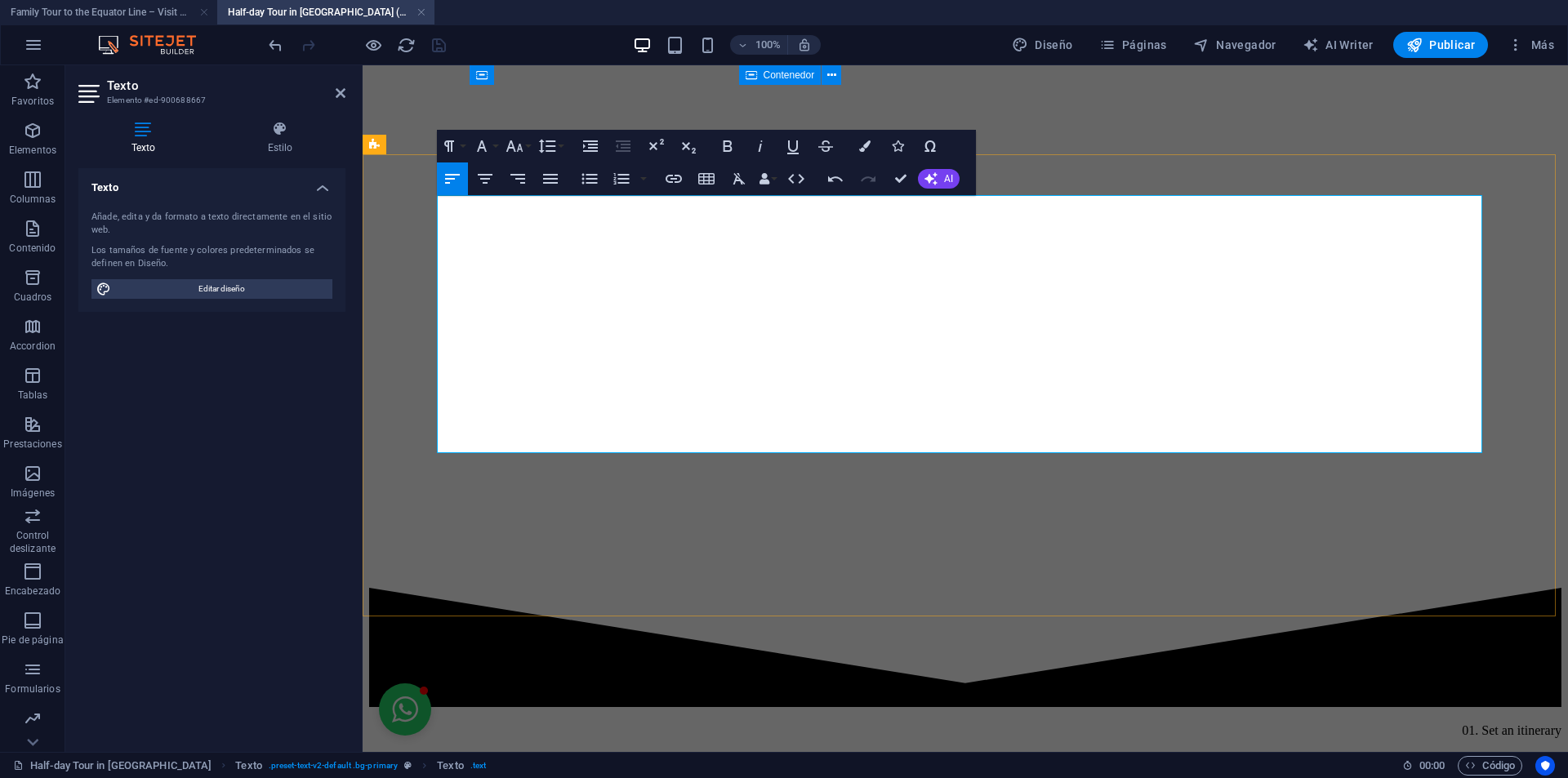
drag, startPoint x: 810, startPoint y: 441, endPoint x: 758, endPoint y: 444, distance: 52.1
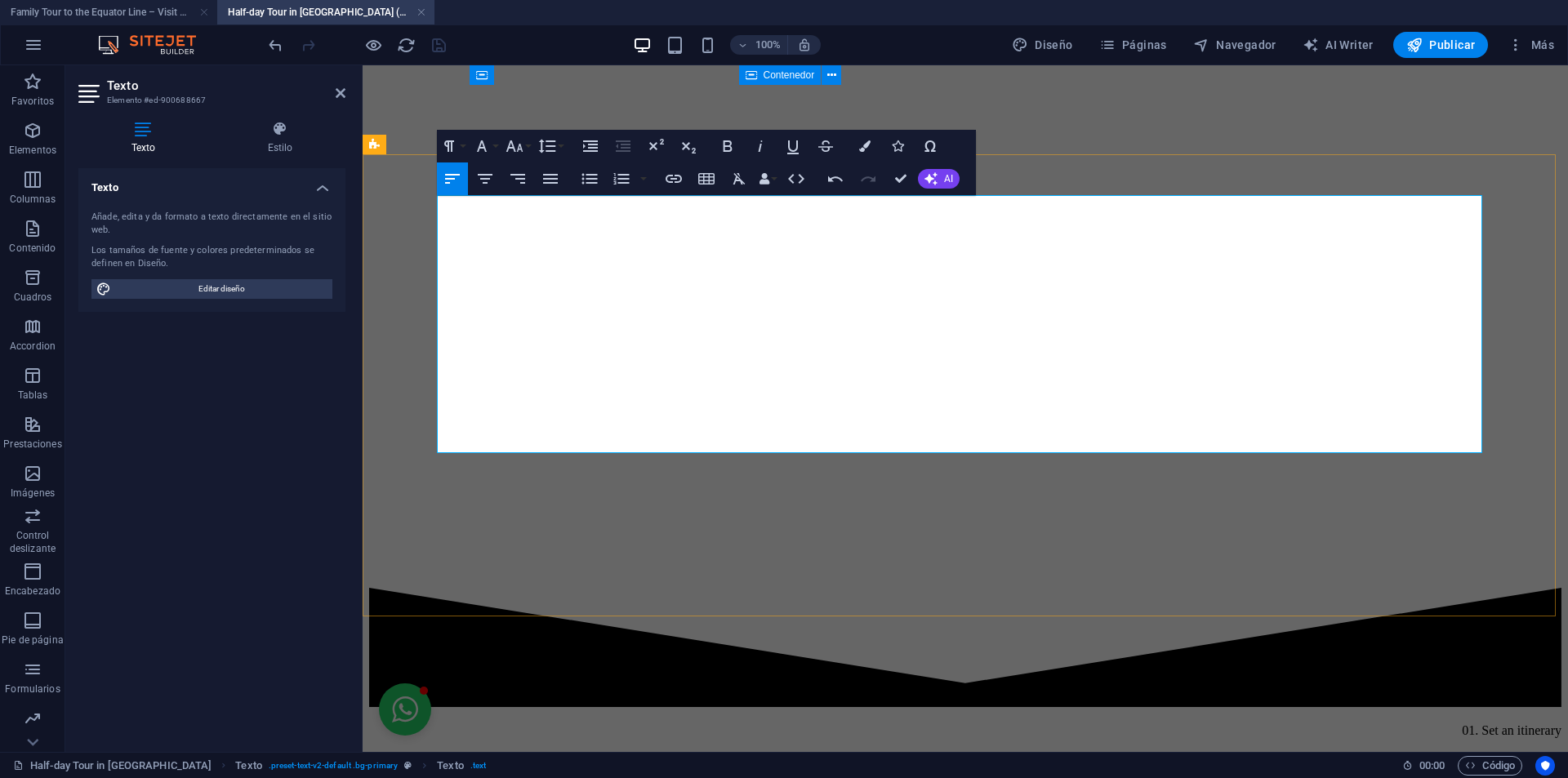
drag, startPoint x: 762, startPoint y: 440, endPoint x: 820, endPoint y: 444, distance: 58.1
drag, startPoint x: 850, startPoint y: 445, endPoint x: 824, endPoint y: 442, distance: 26.2
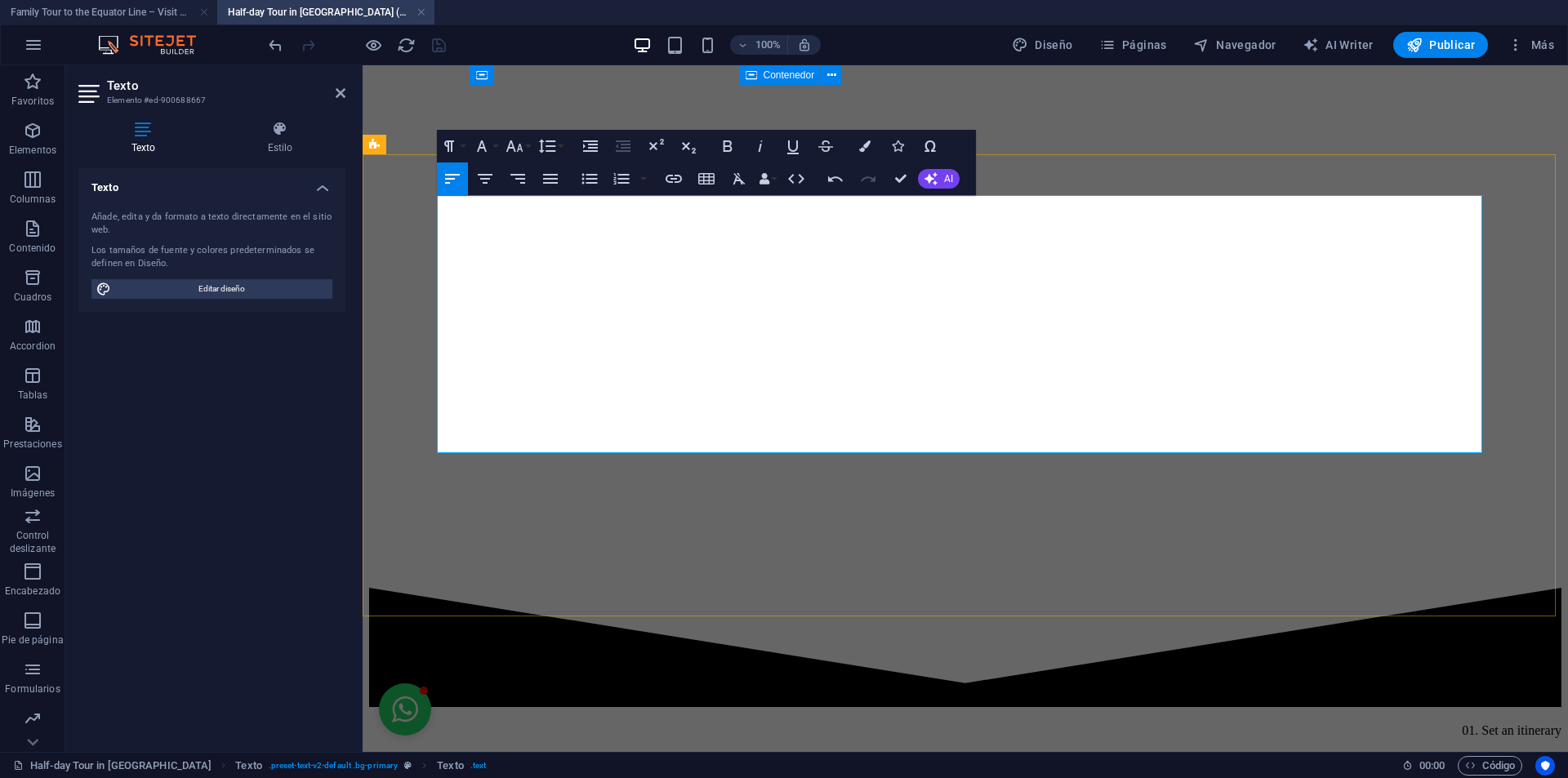
drag, startPoint x: 474, startPoint y: 441, endPoint x: 619, endPoint y: 441, distance: 145.0
drag, startPoint x: 633, startPoint y: 439, endPoint x: 774, endPoint y: 442, distance: 141.0
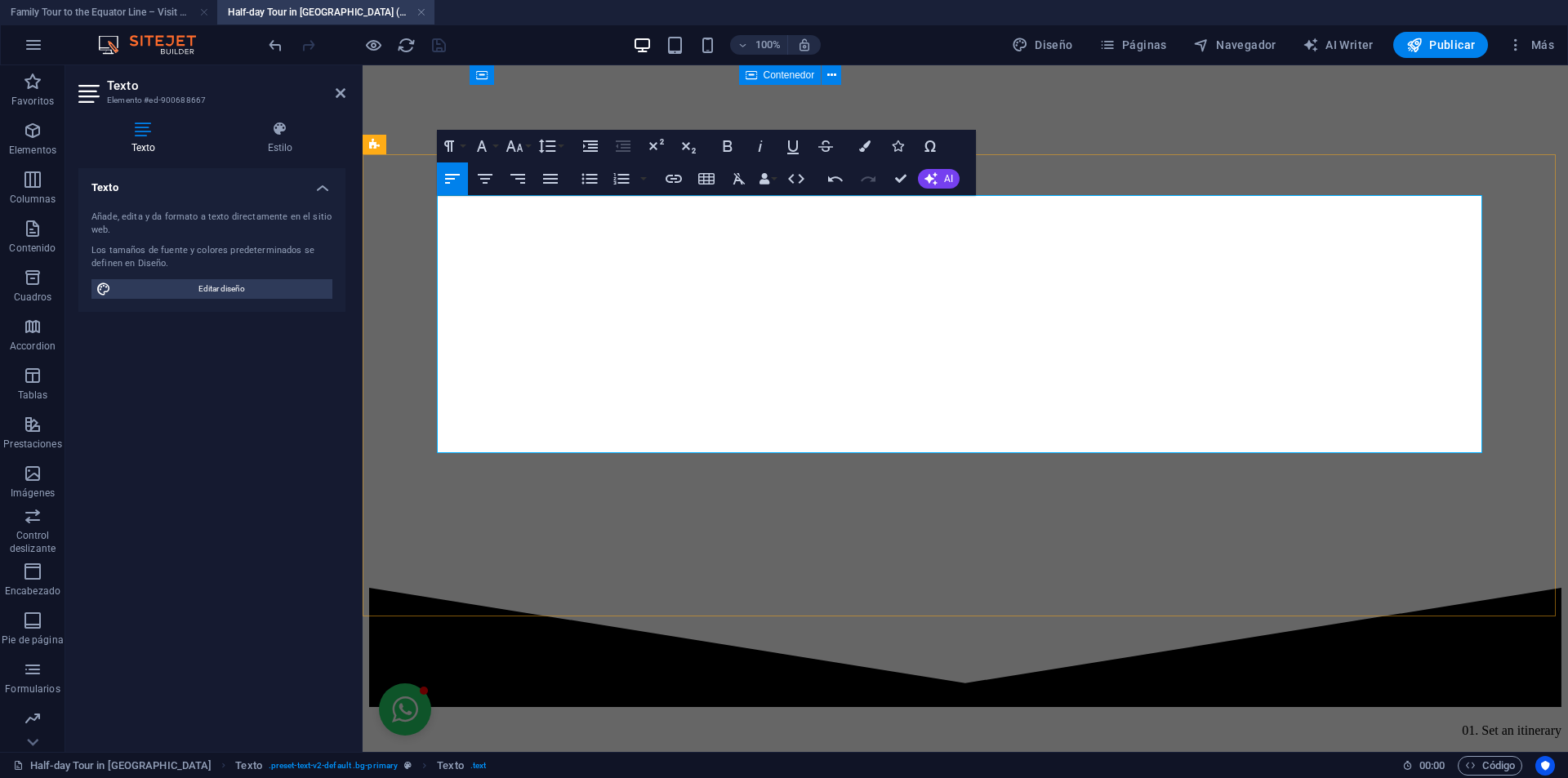
drag, startPoint x: 992, startPoint y: 439, endPoint x: 887, endPoint y: 443, distance: 105.1
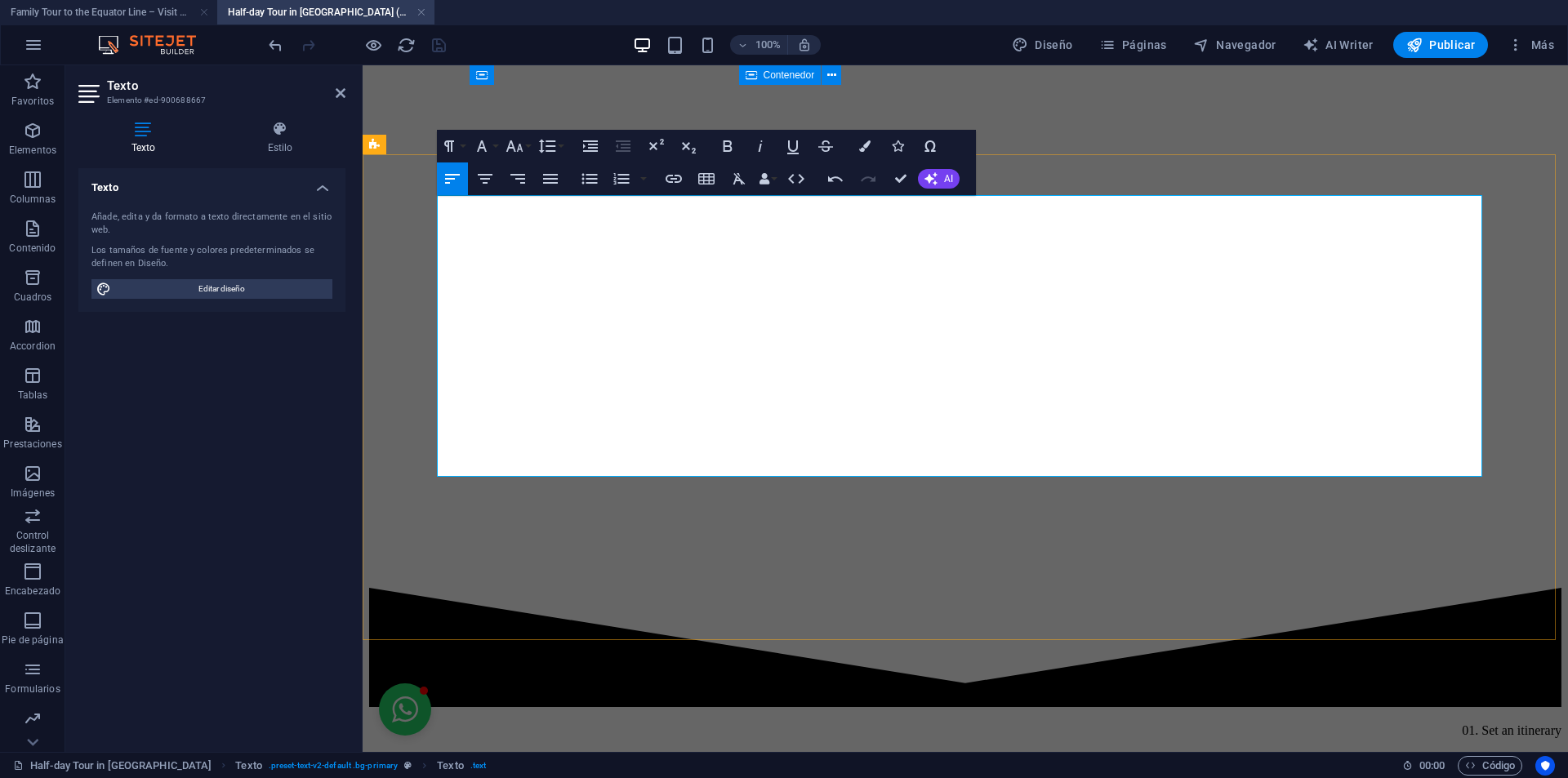
drag, startPoint x: 1347, startPoint y: 442, endPoint x: 1327, endPoint y: 442, distance: 20.0
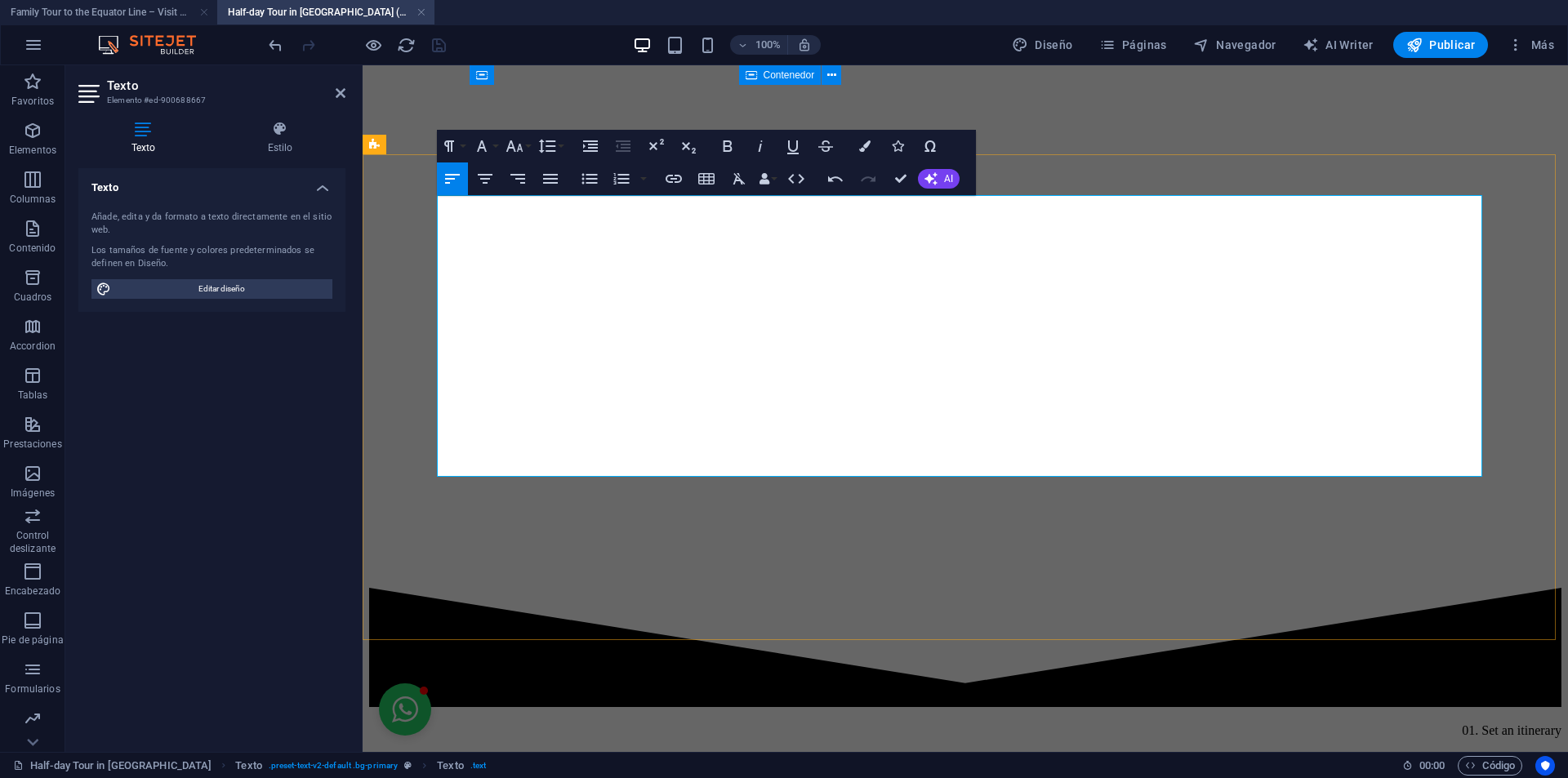
drag, startPoint x: 1227, startPoint y: 417, endPoint x: 1196, endPoint y: 414, distance: 31.1
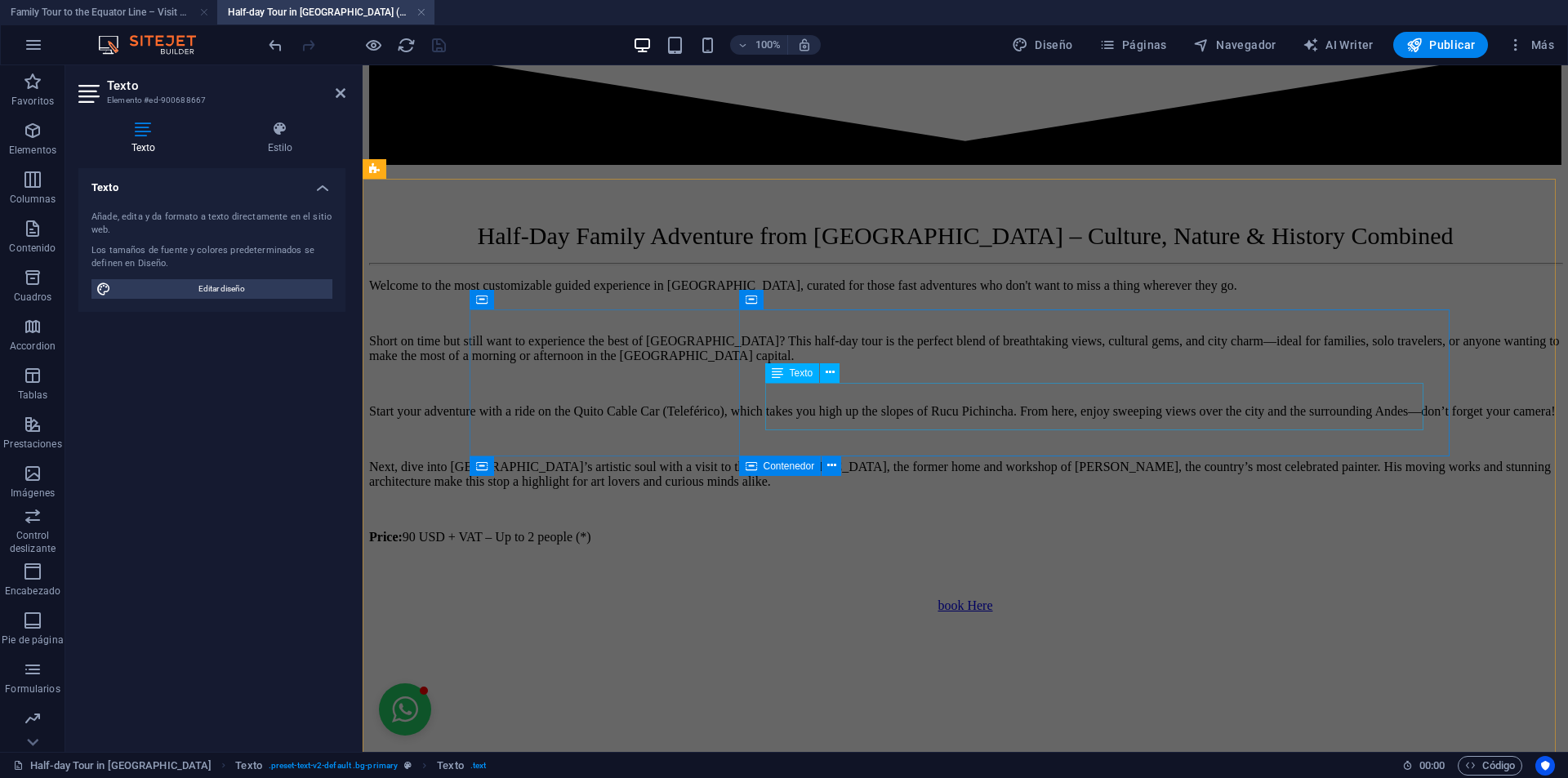
scroll to position [1326, 0]
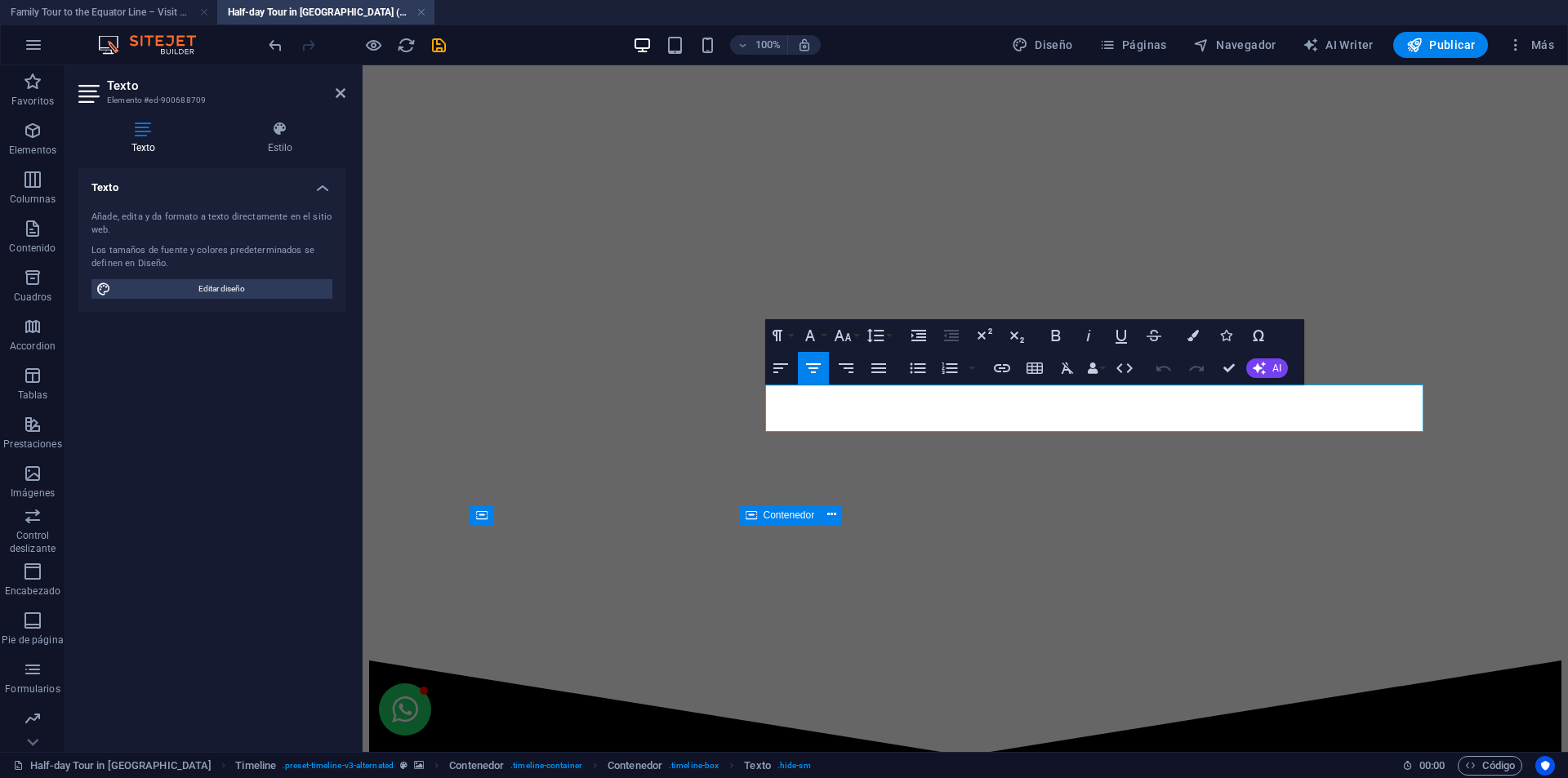
scroll to position [1246, 0]
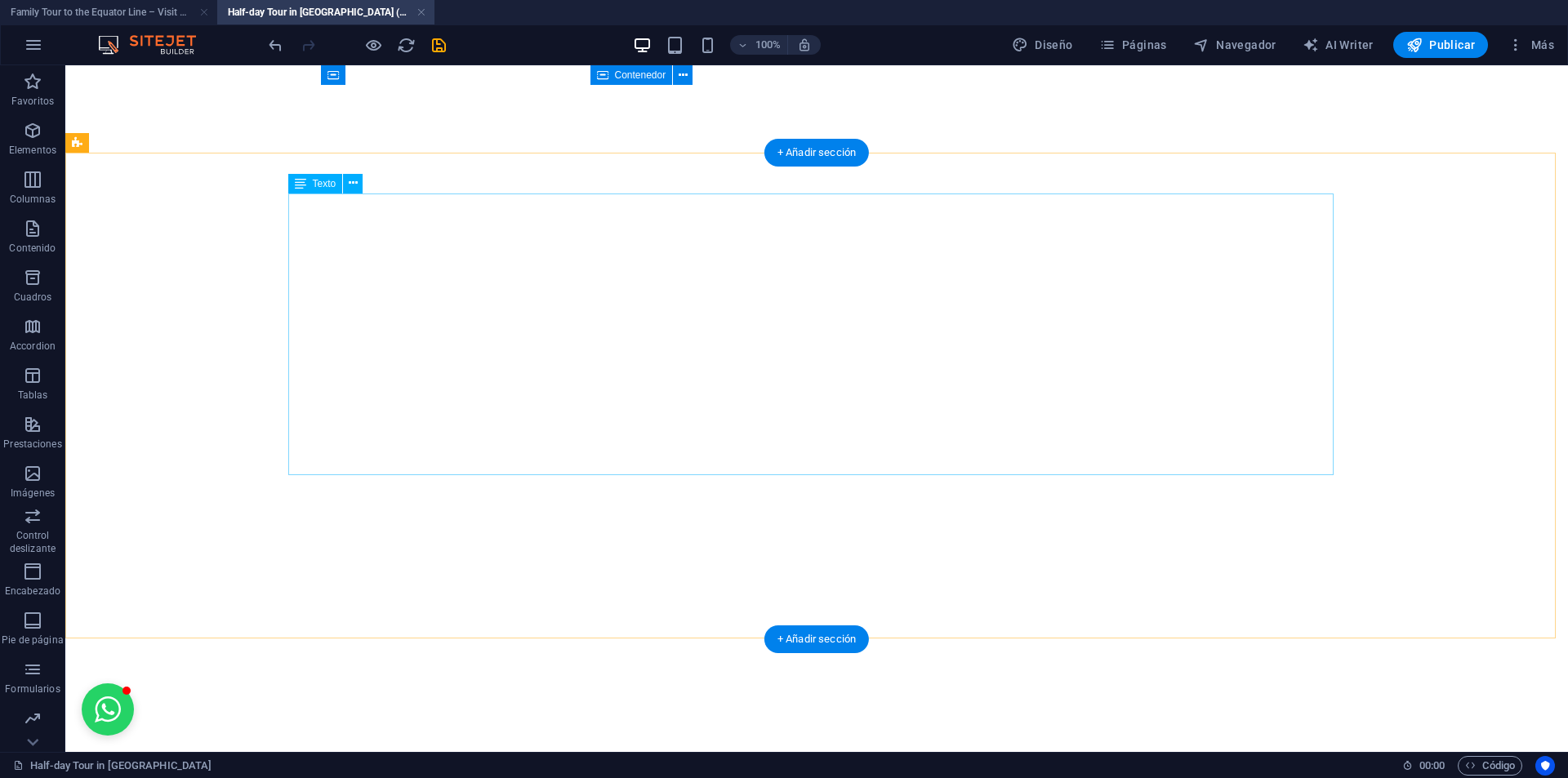
scroll to position [5736, 0]
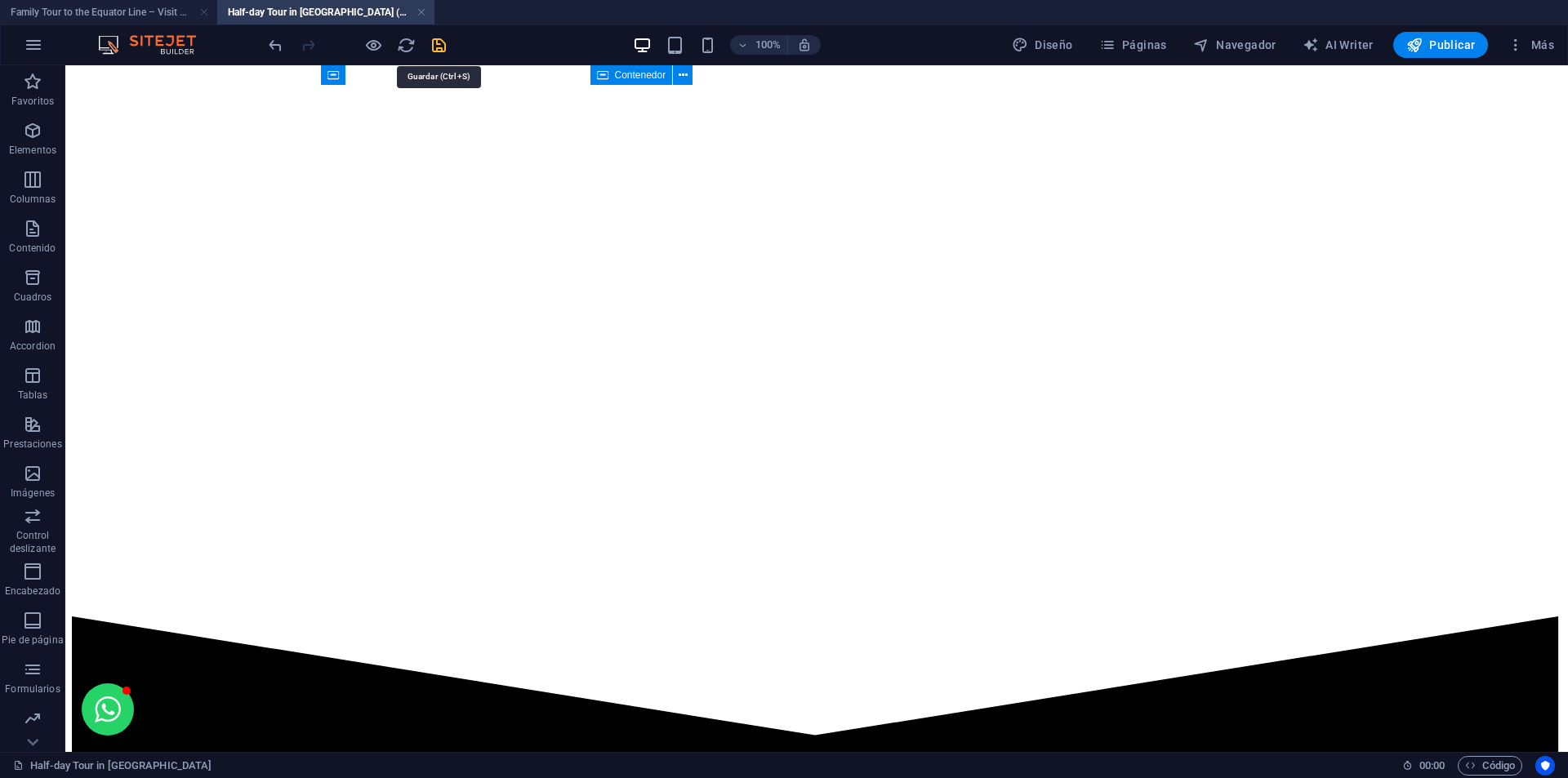
drag, startPoint x: 436, startPoint y: 44, endPoint x: 705, endPoint y: 170, distance: 297.0
click at [436, 44] on icon "save" at bounding box center [438, 45] width 19 height 19
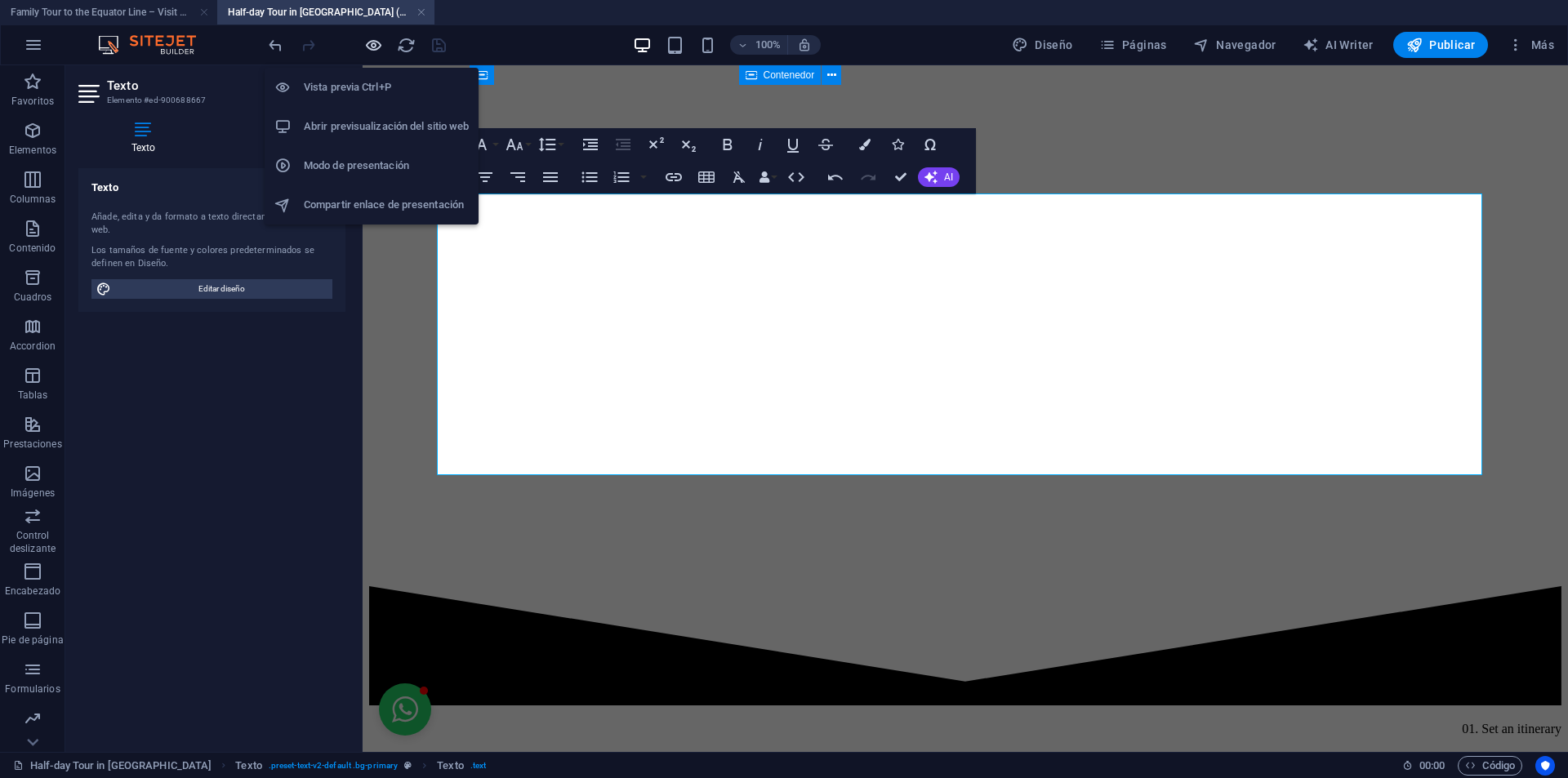
click at [371, 46] on icon "button" at bounding box center [373, 45] width 19 height 19
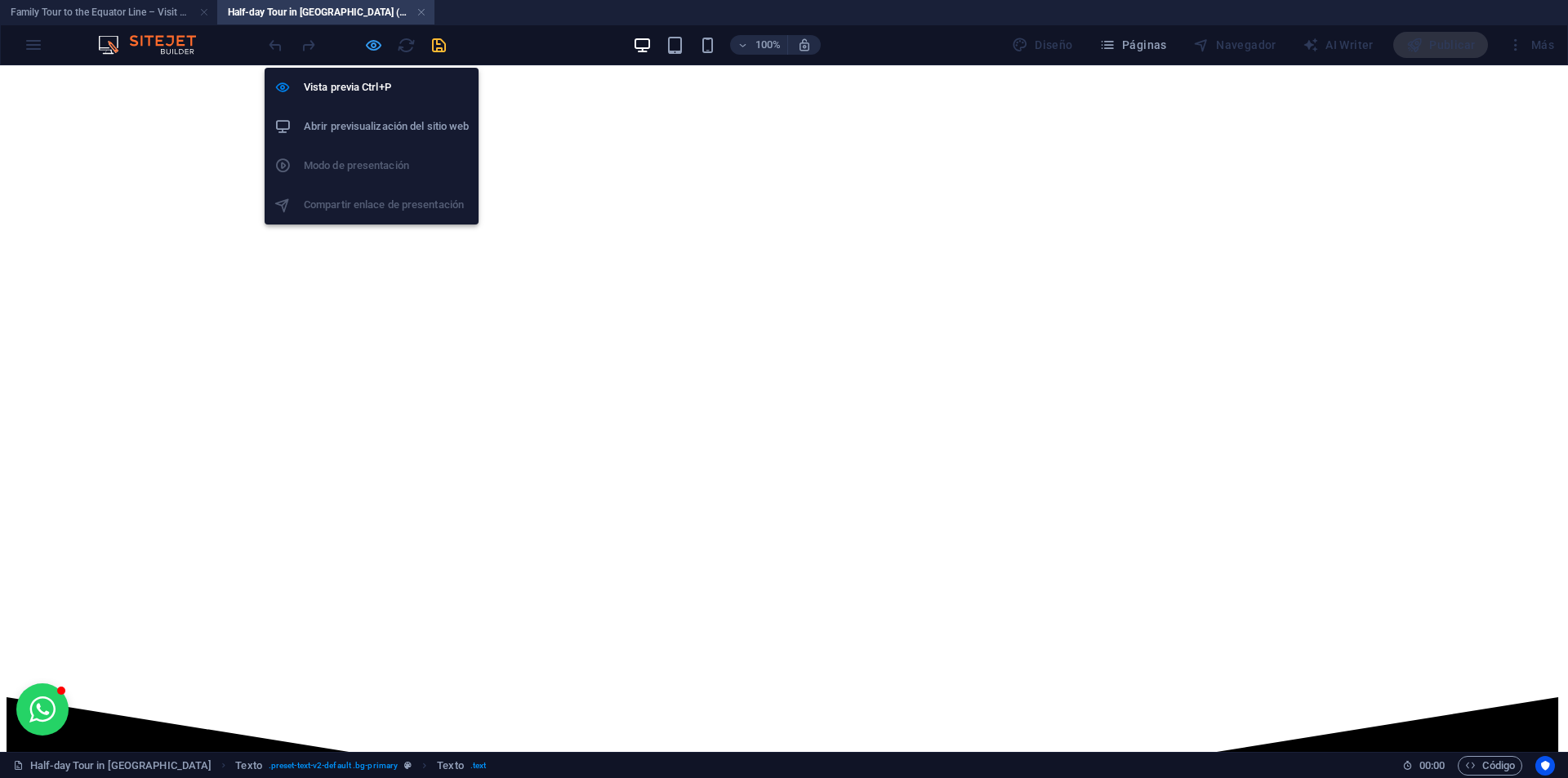
drag, startPoint x: 380, startPoint y: 41, endPoint x: 146, endPoint y: 47, distance: 234.1
click at [380, 41] on icon "button" at bounding box center [373, 45] width 19 height 19
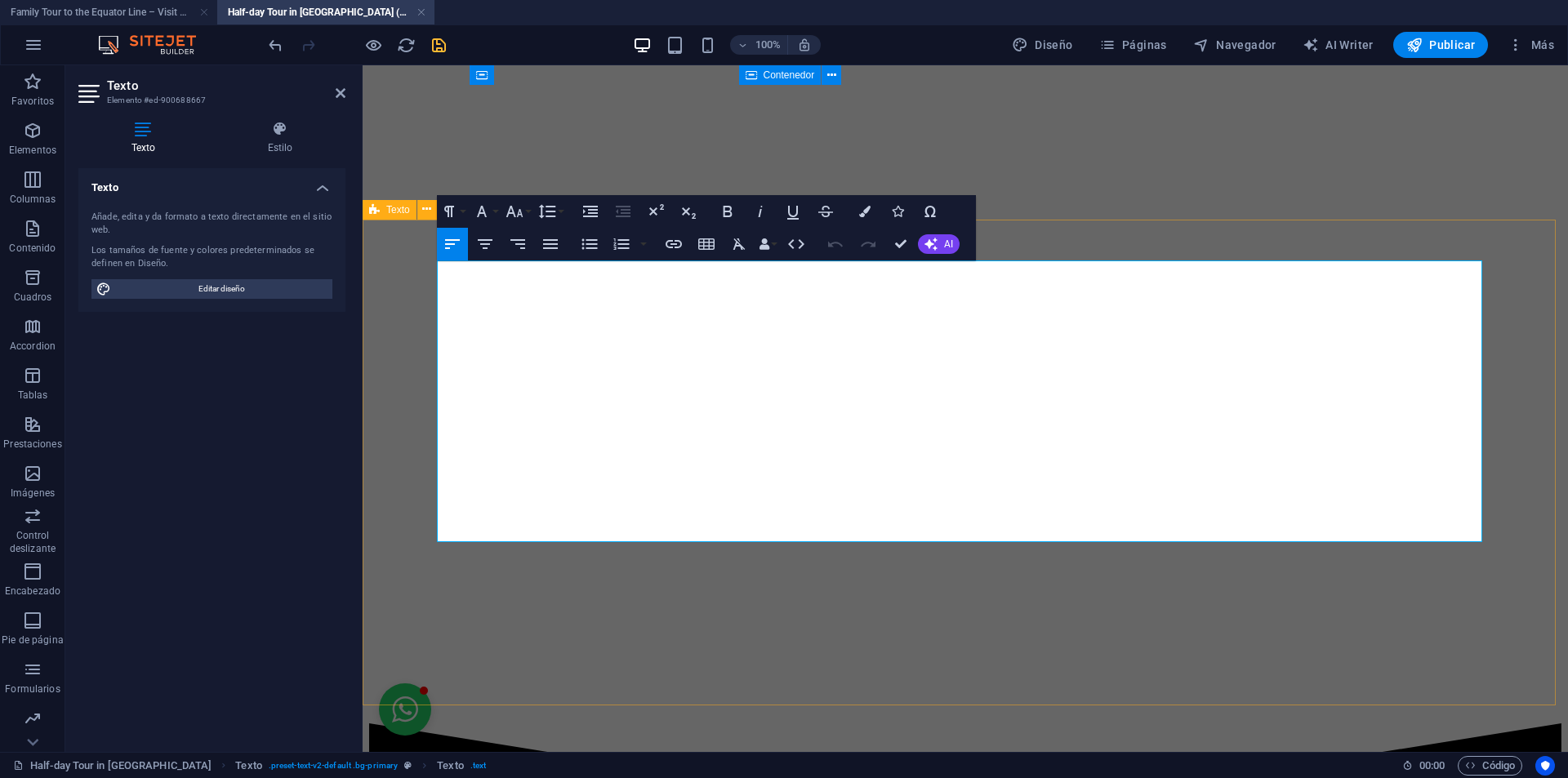
scroll to position [5684, 0]
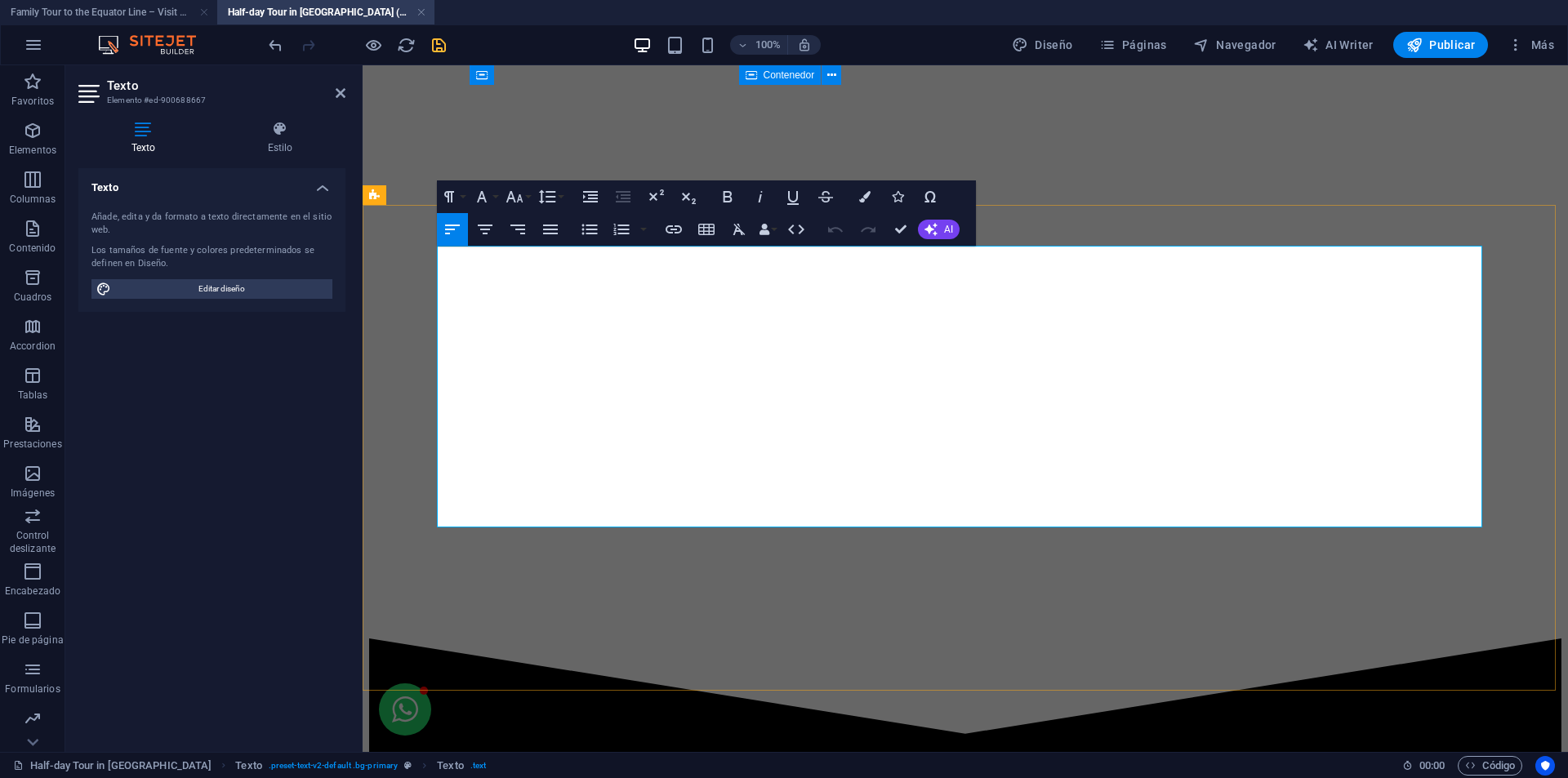
drag, startPoint x: 1276, startPoint y: 473, endPoint x: 1305, endPoint y: 473, distance: 29.0
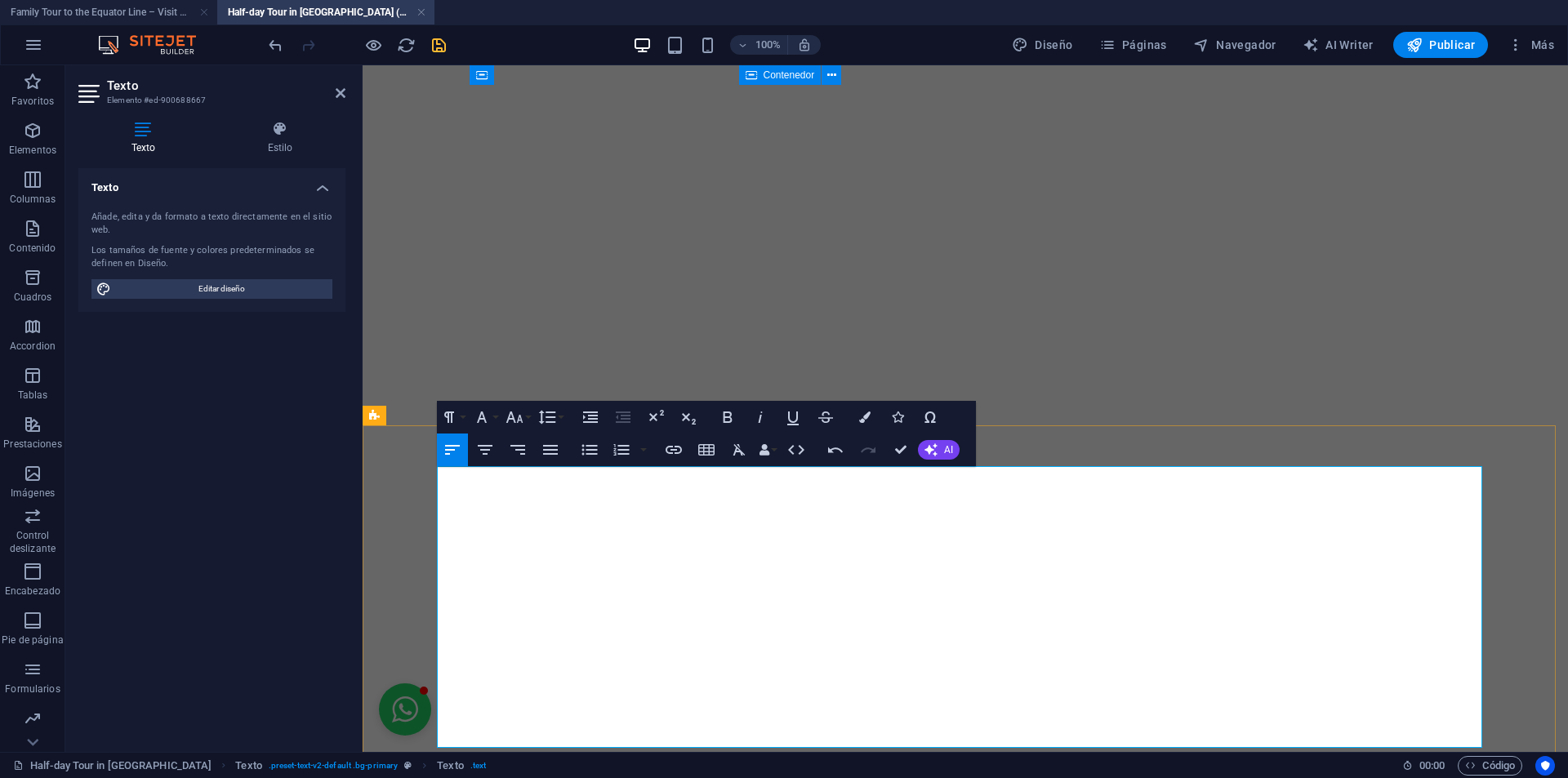
scroll to position [5602, 0]
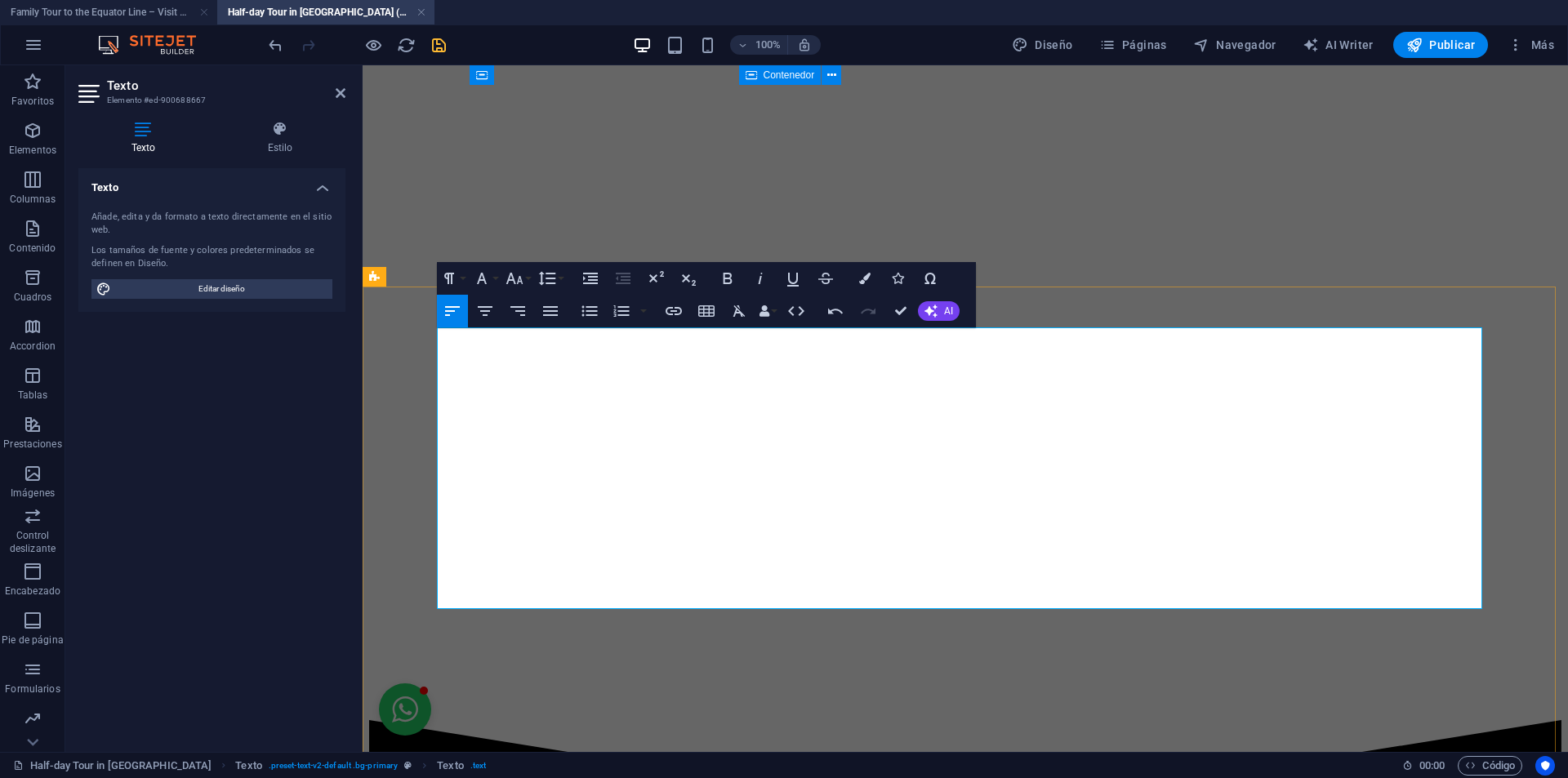
click at [275, 48] on icon "undo" at bounding box center [275, 45] width 19 height 19
click at [271, 45] on icon "undo" at bounding box center [275, 45] width 19 height 19
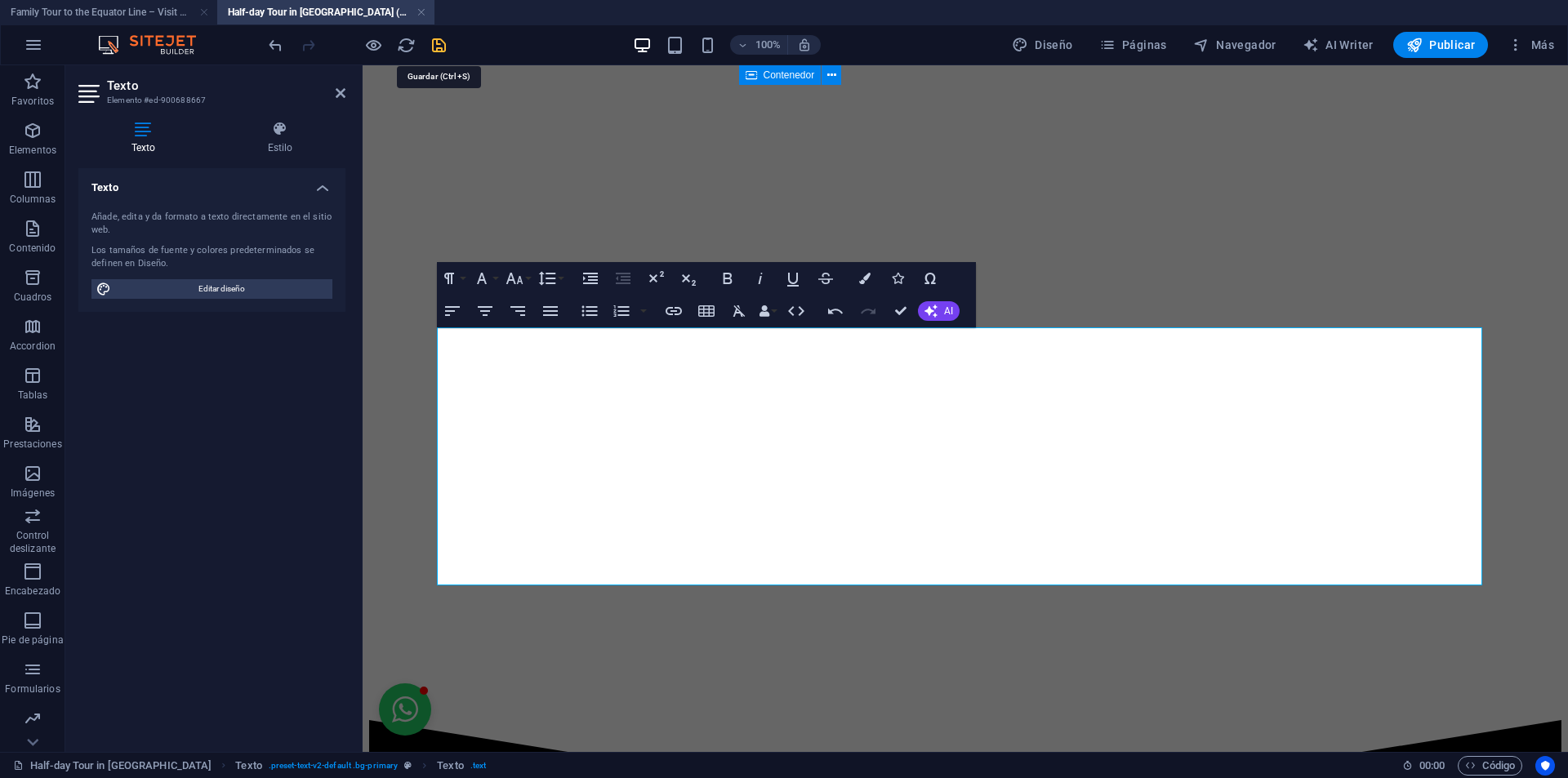
click at [438, 46] on icon "save" at bounding box center [438, 45] width 19 height 19
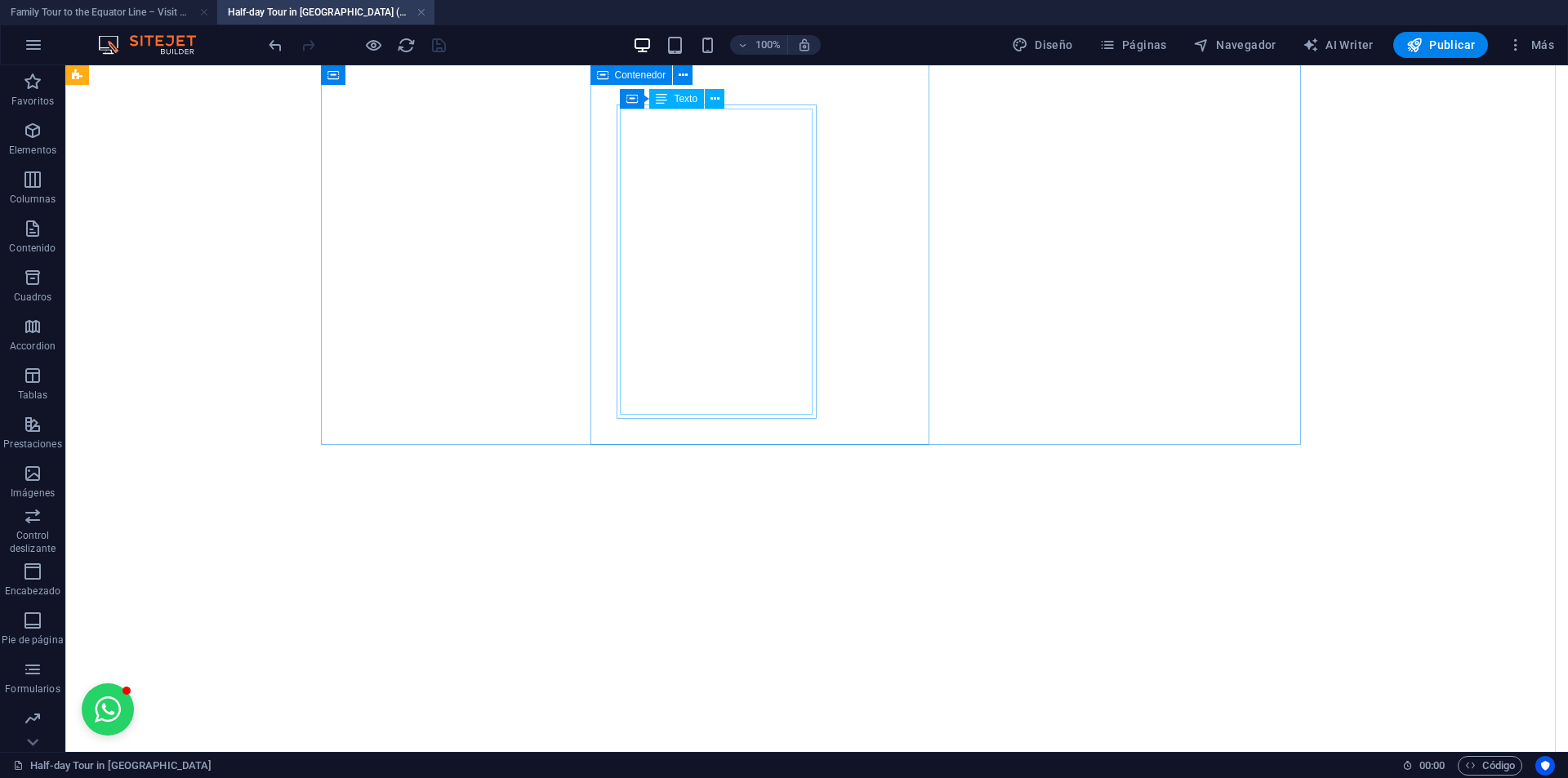
scroll to position [3100, 0]
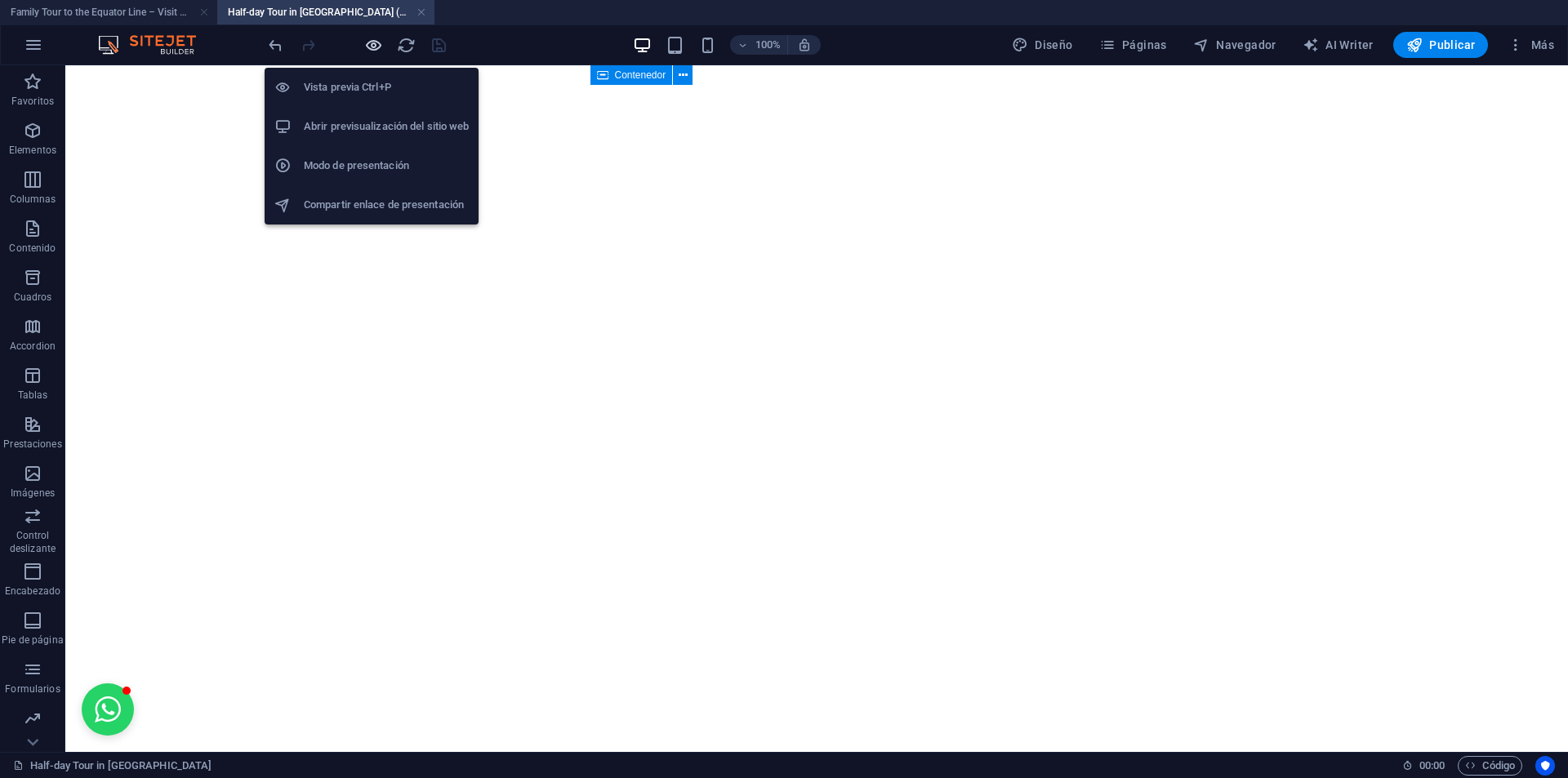
click at [374, 48] on icon "button" at bounding box center [373, 45] width 19 height 19
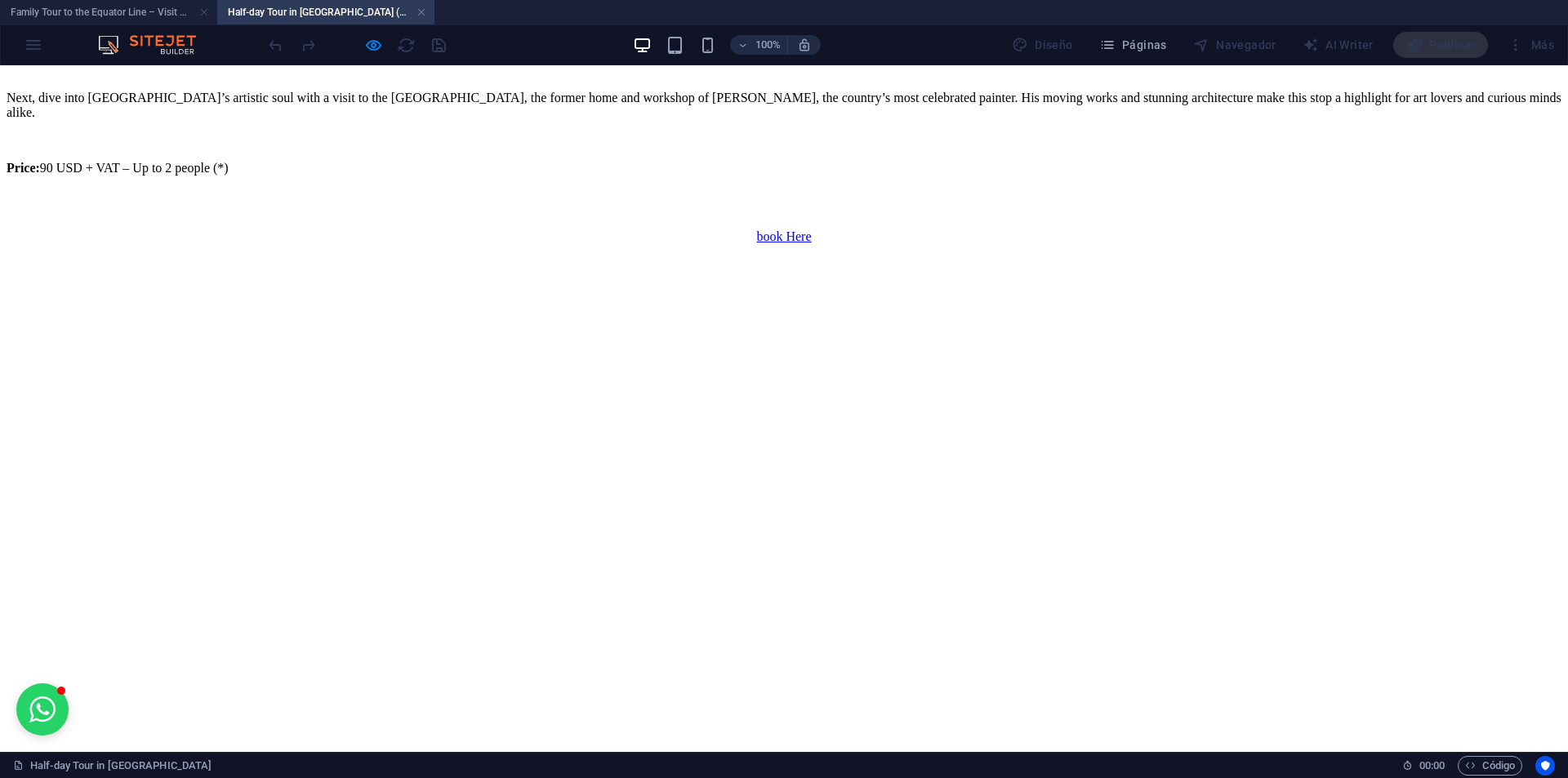
scroll to position [1711, 0]
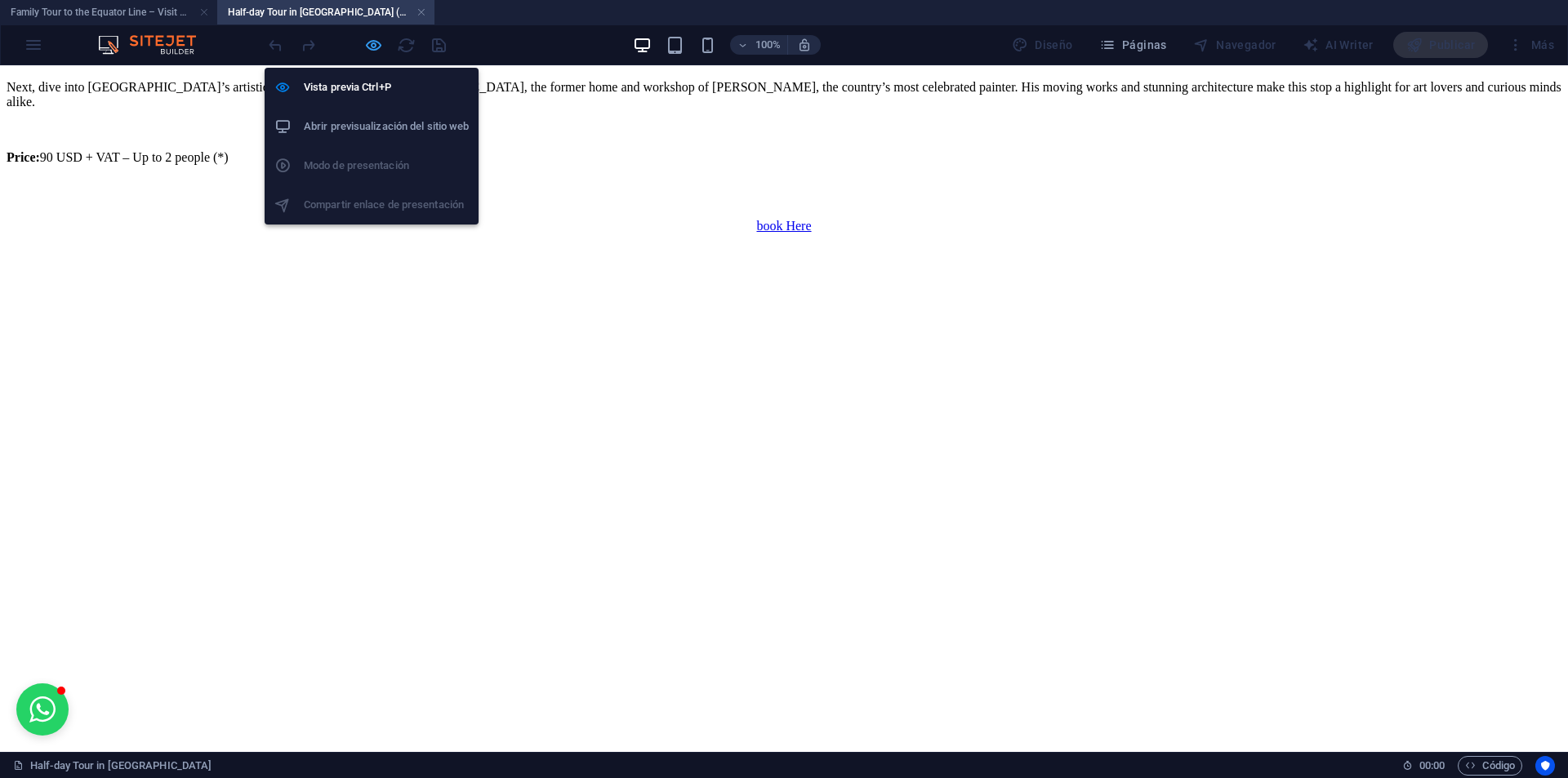
click at [373, 42] on icon "button" at bounding box center [373, 45] width 19 height 19
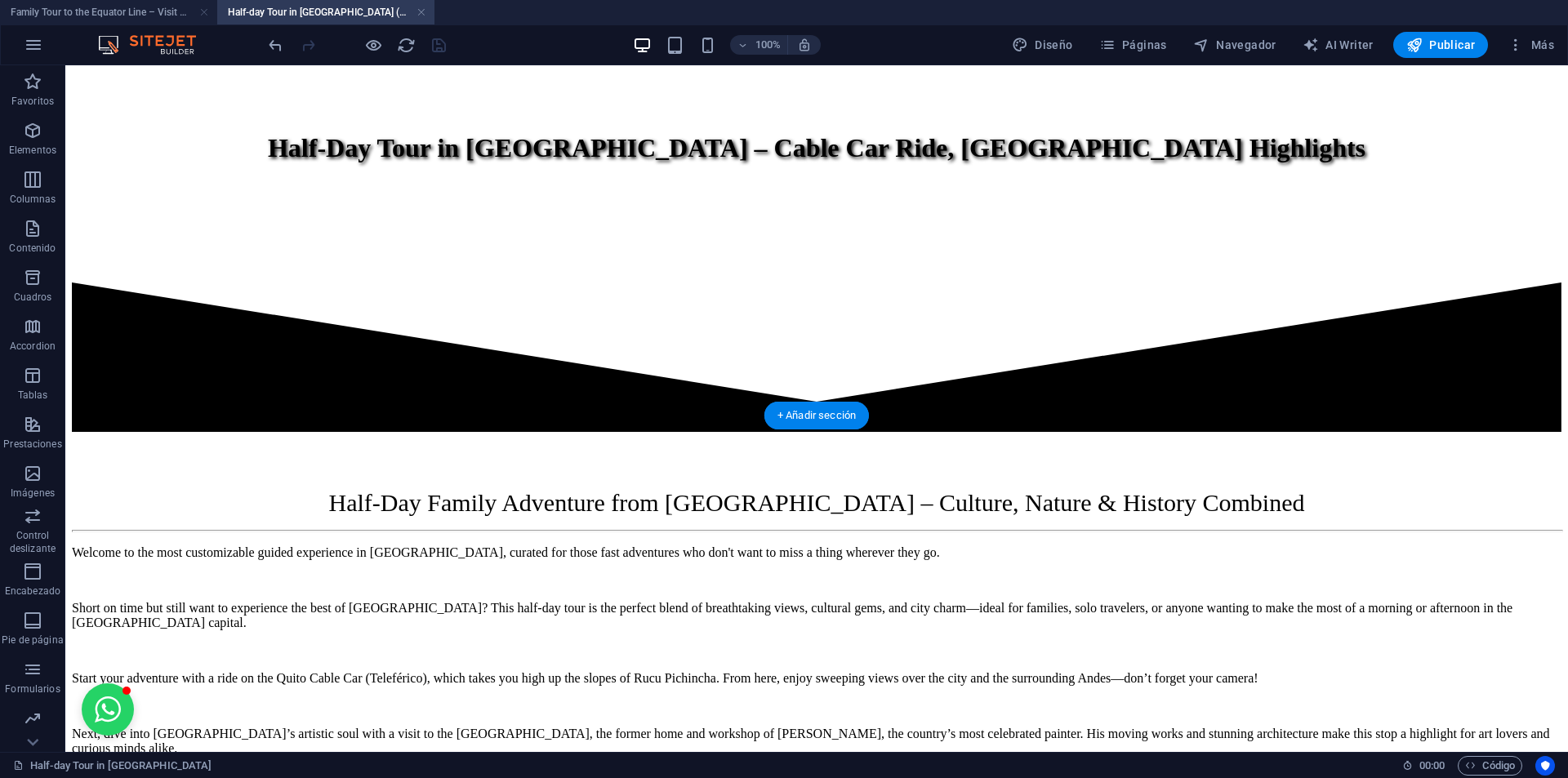
scroll to position [650, 0]
